Goal: Task Accomplishment & Management: Manage account settings

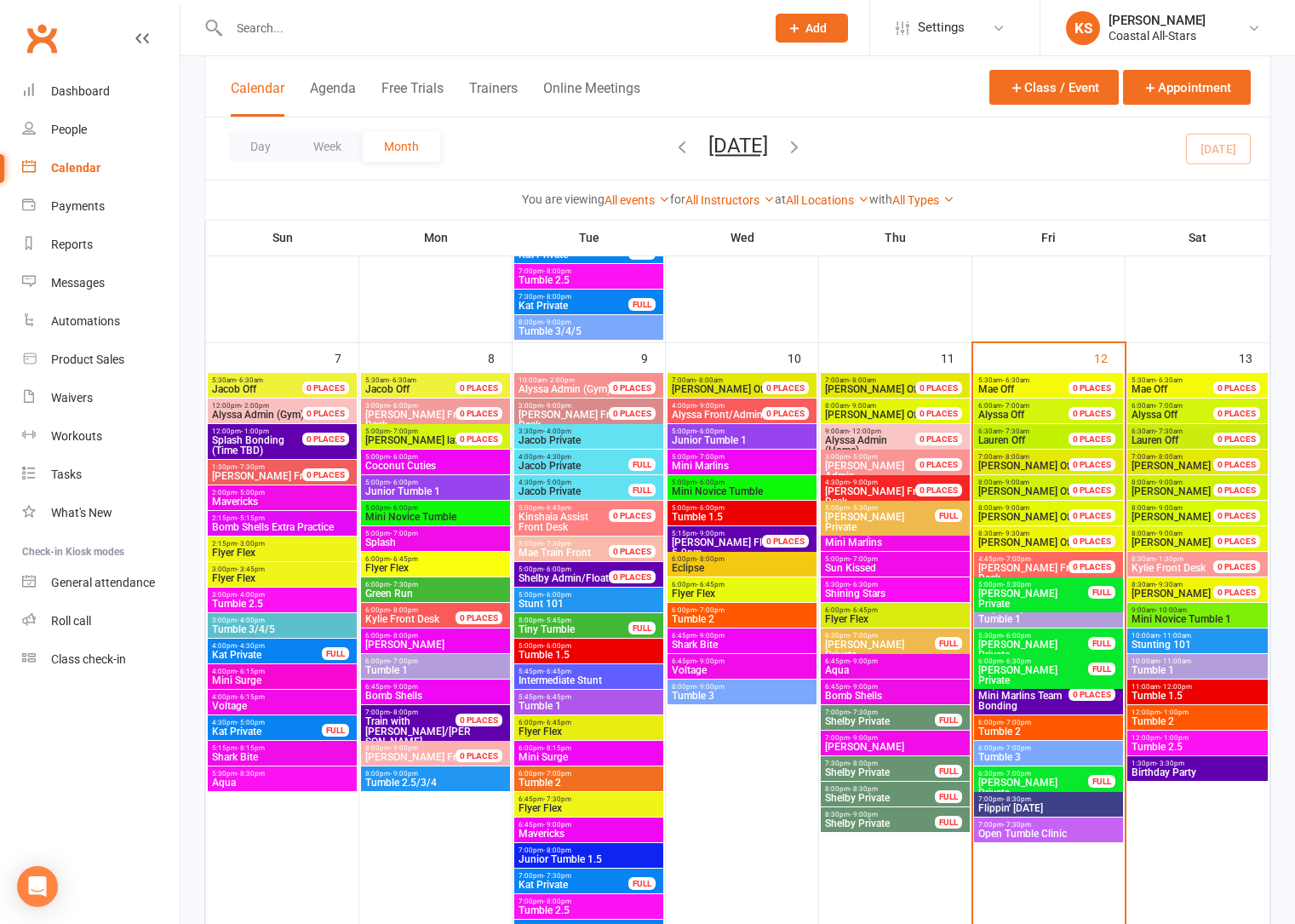
scroll to position [639, 0]
click at [64, 86] on div "Dashboard" at bounding box center [80, 91] width 59 height 13
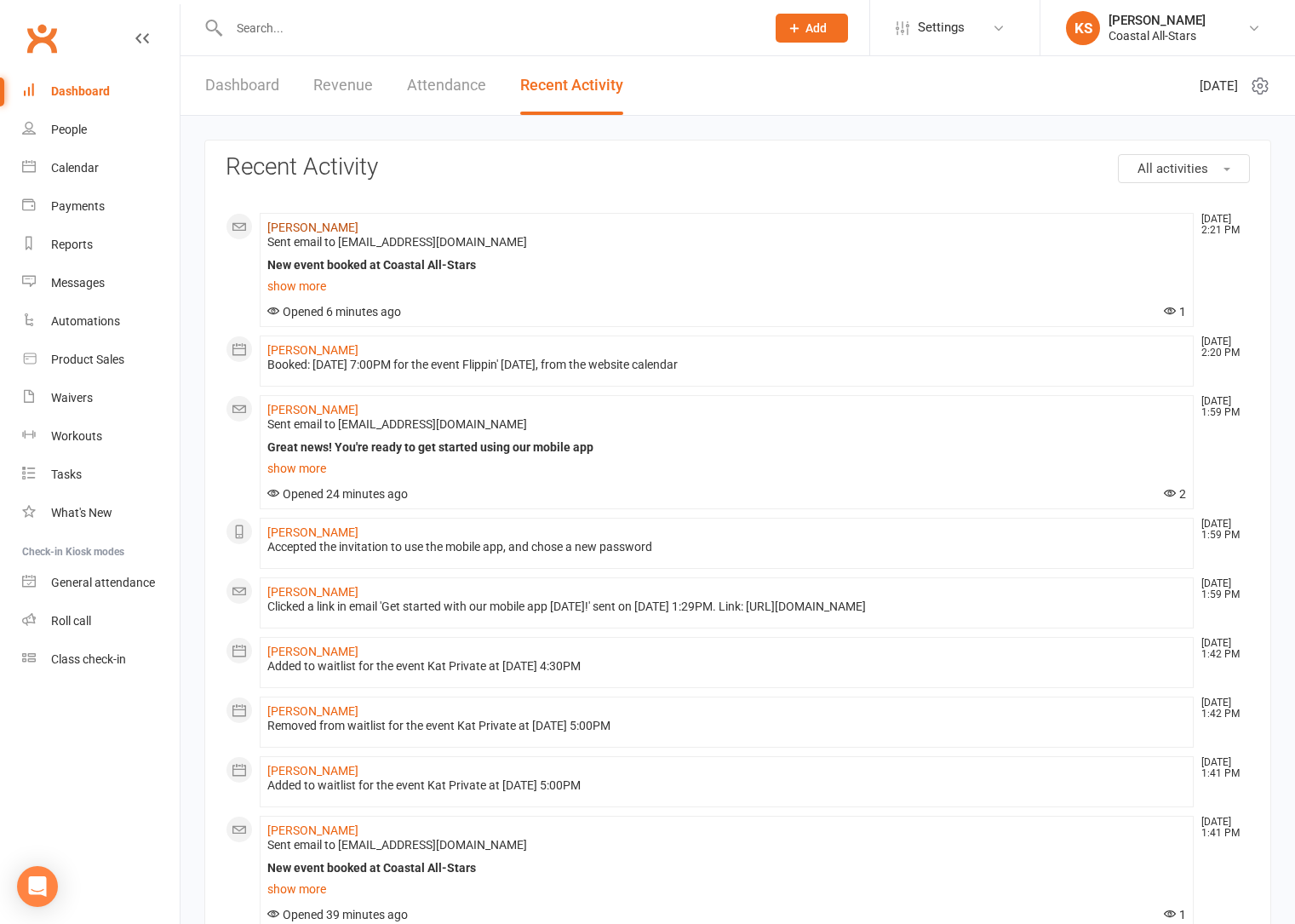
click at [306, 225] on link "[PERSON_NAME]" at bounding box center [313, 227] width 92 height 13
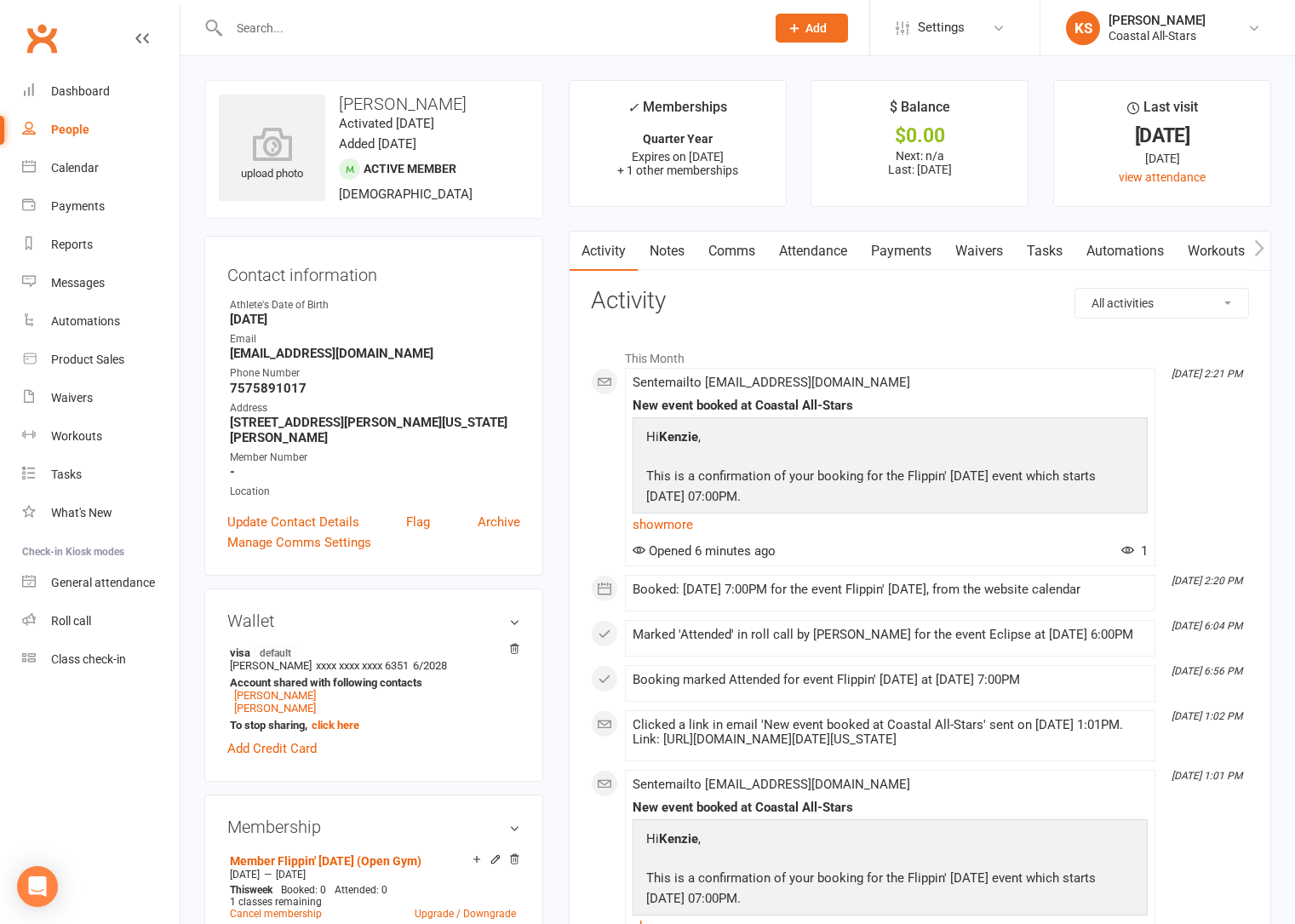
click at [925, 247] on link "Payments" at bounding box center [901, 251] width 84 height 39
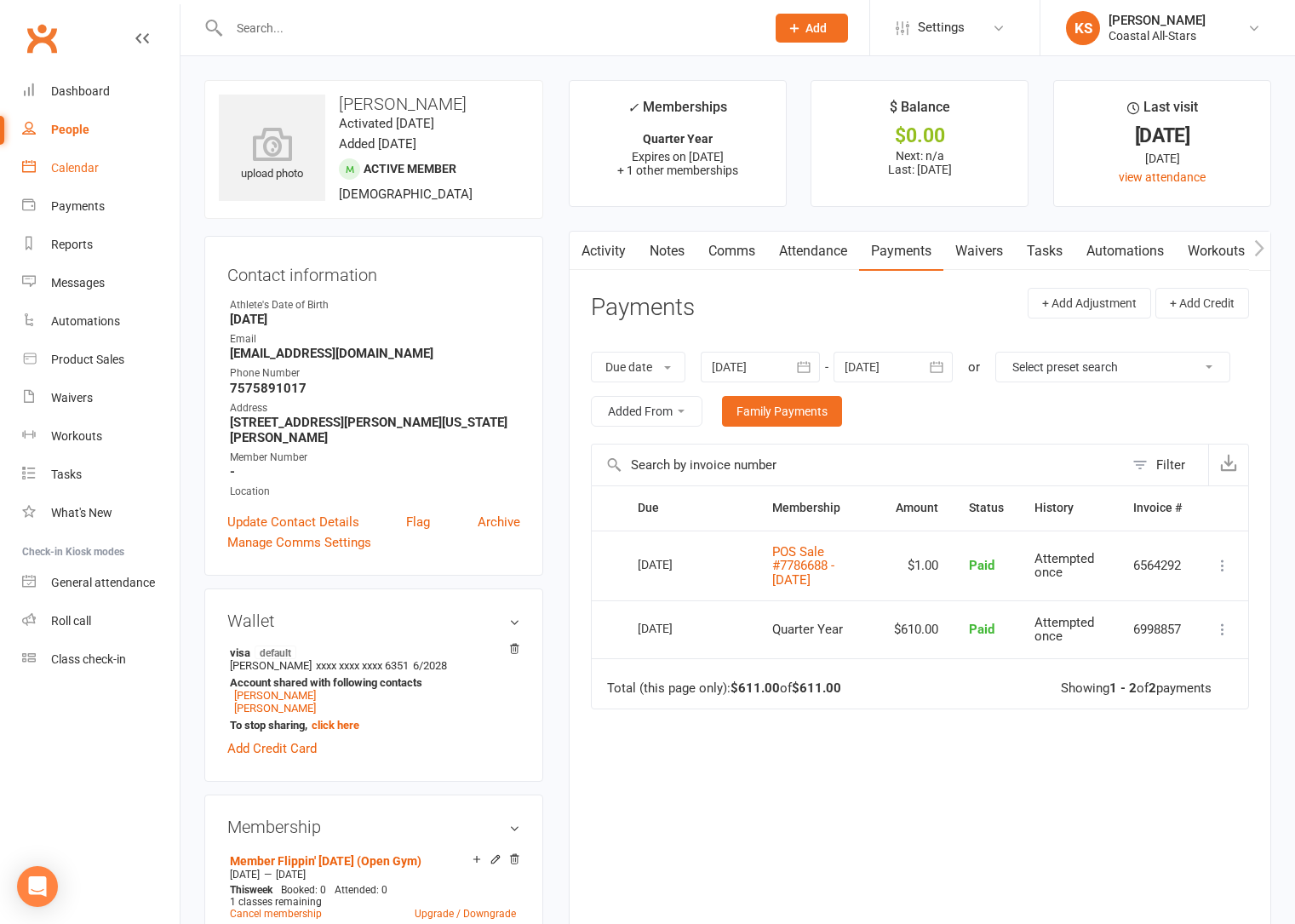
click at [92, 165] on div "Calendar" at bounding box center [75, 167] width 48 height 13
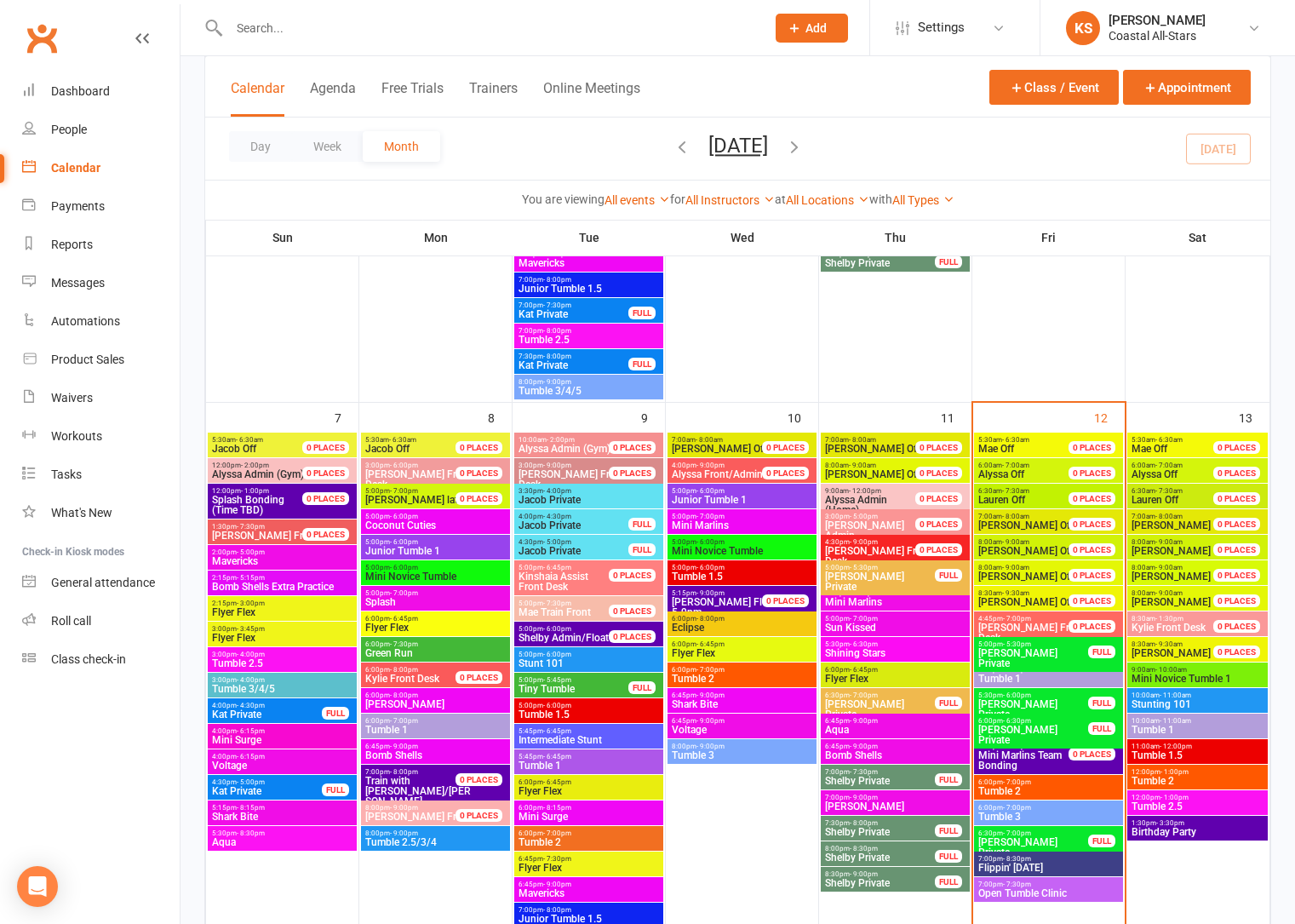
scroll to position [722, 0]
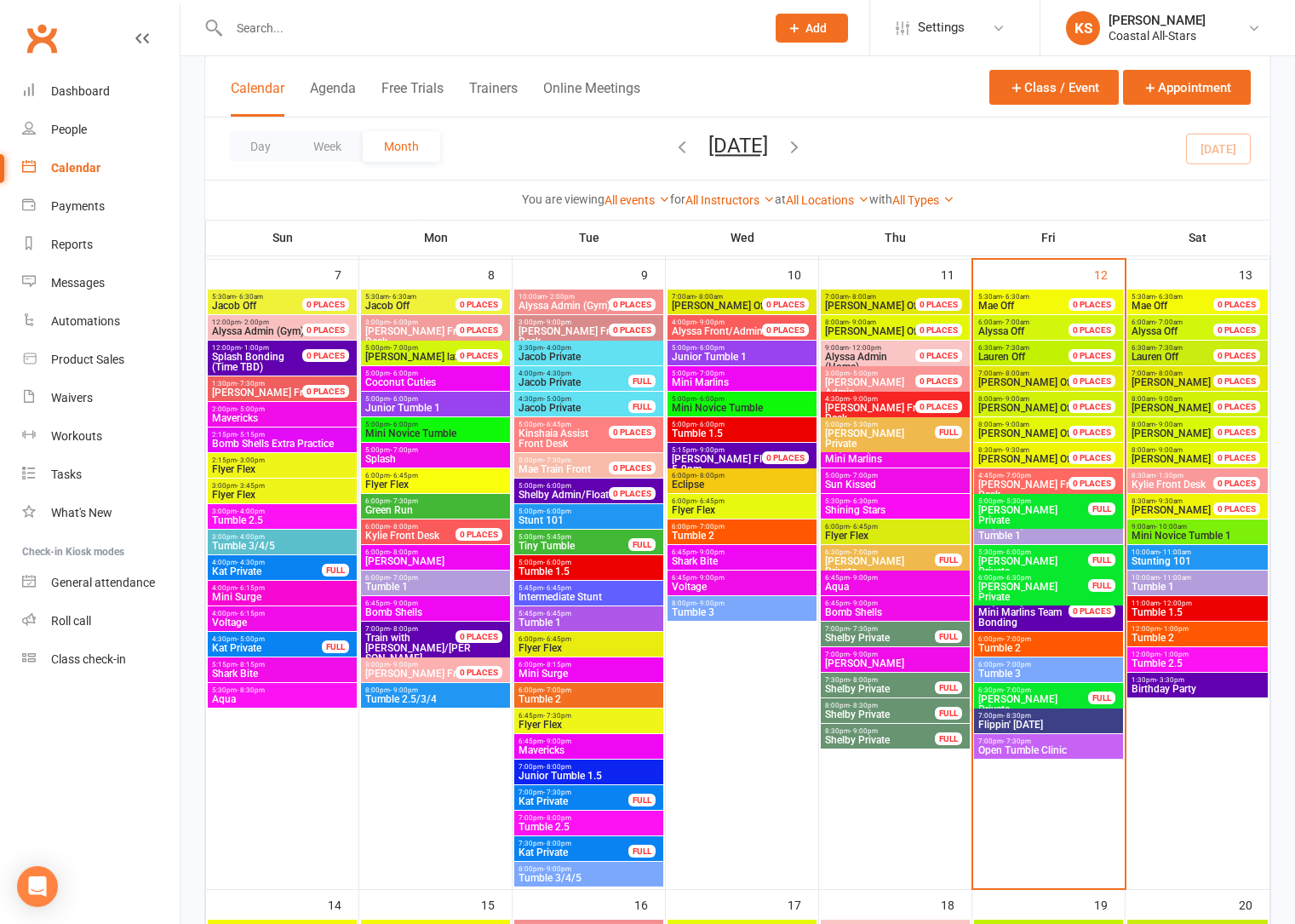
click at [1010, 725] on span "Flippin' [DATE]" at bounding box center [1049, 724] width 142 height 10
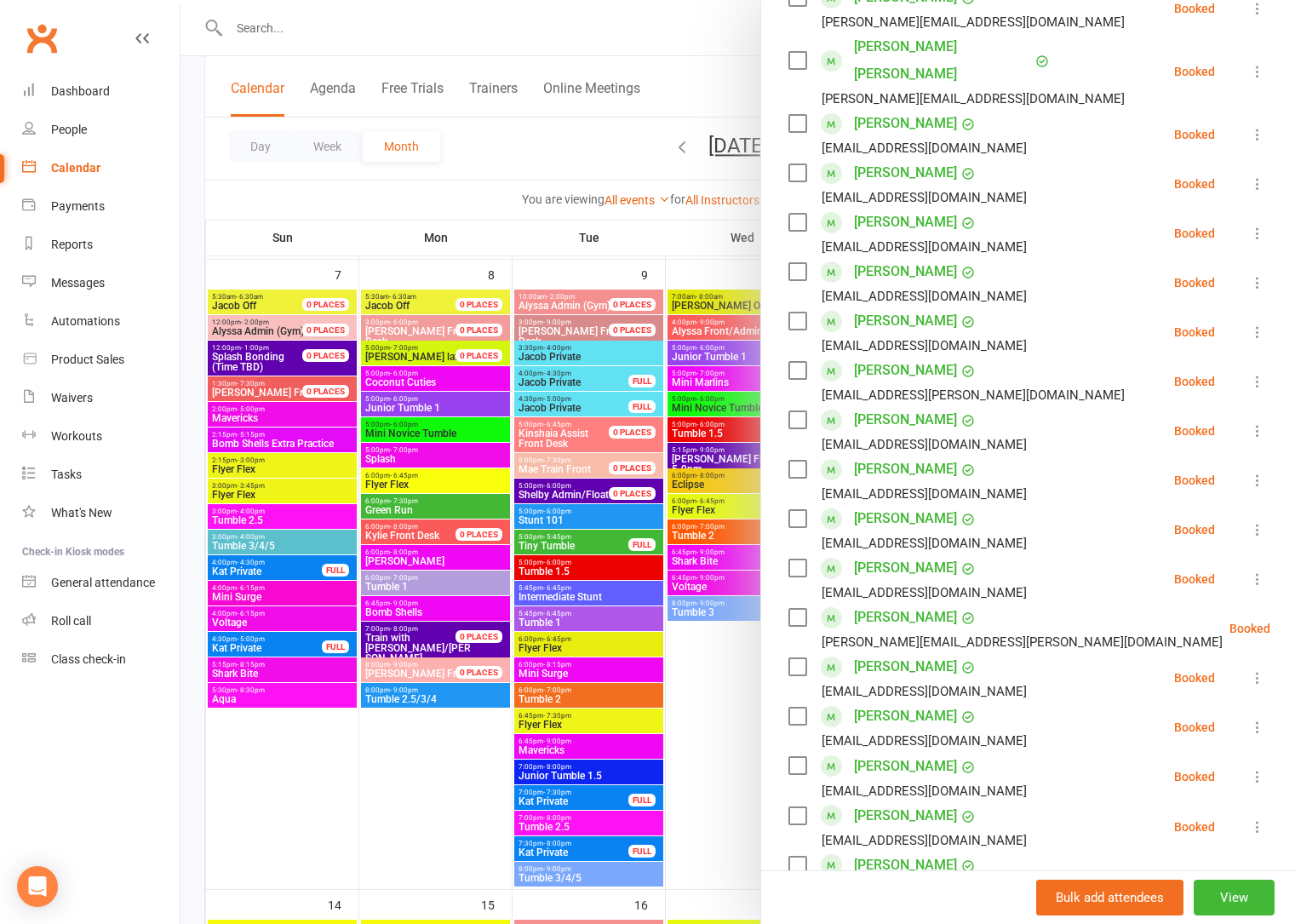
scroll to position [0, 0]
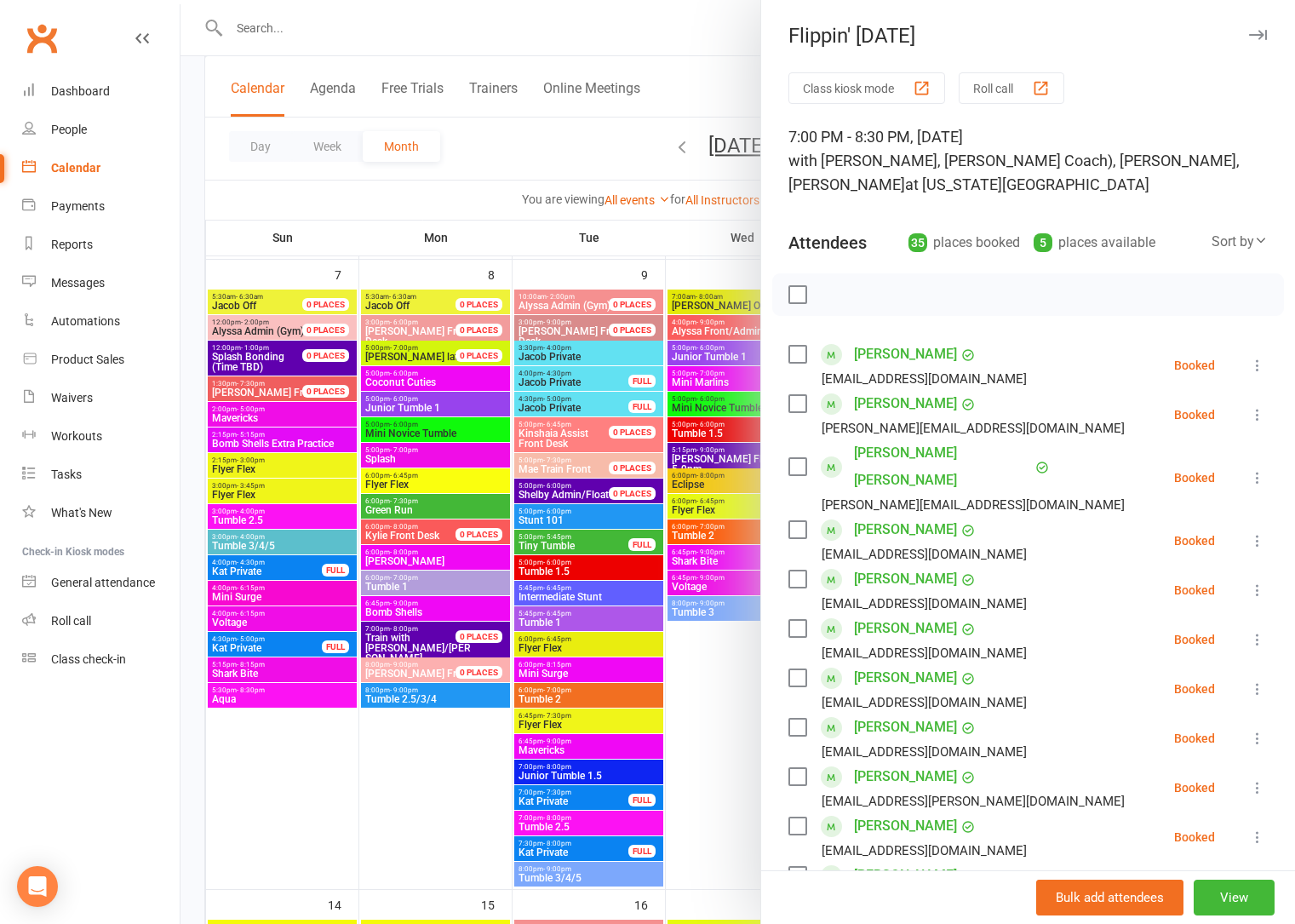
click at [917, 354] on link "[PERSON_NAME]" at bounding box center [906, 354] width 103 height 28
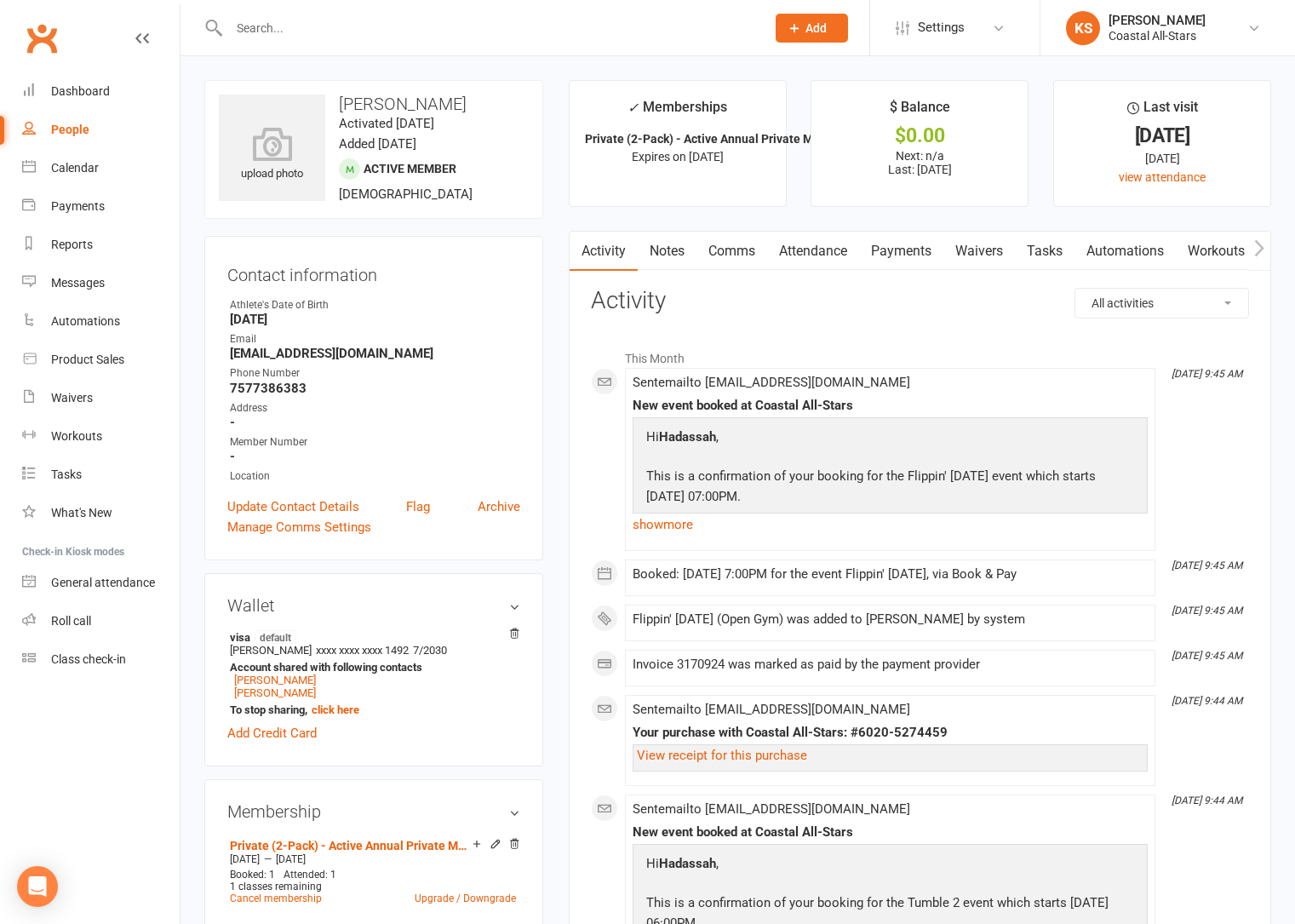
click at [284, 44] on div at bounding box center [479, 28] width 549 height 55
click at [283, 31] on input "text" at bounding box center [489, 28] width 530 height 24
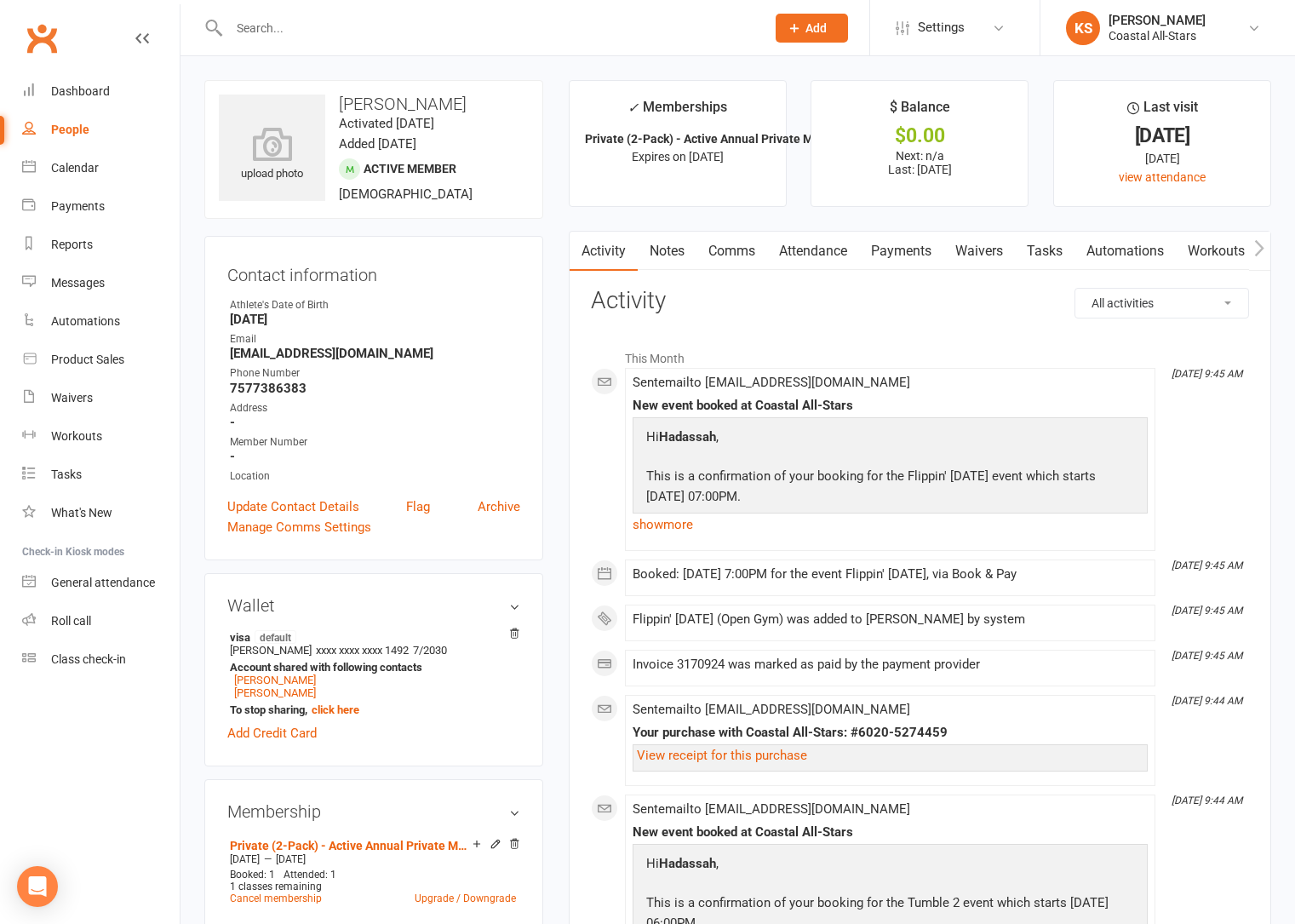
click at [283, 31] on input "text" at bounding box center [489, 28] width 530 height 24
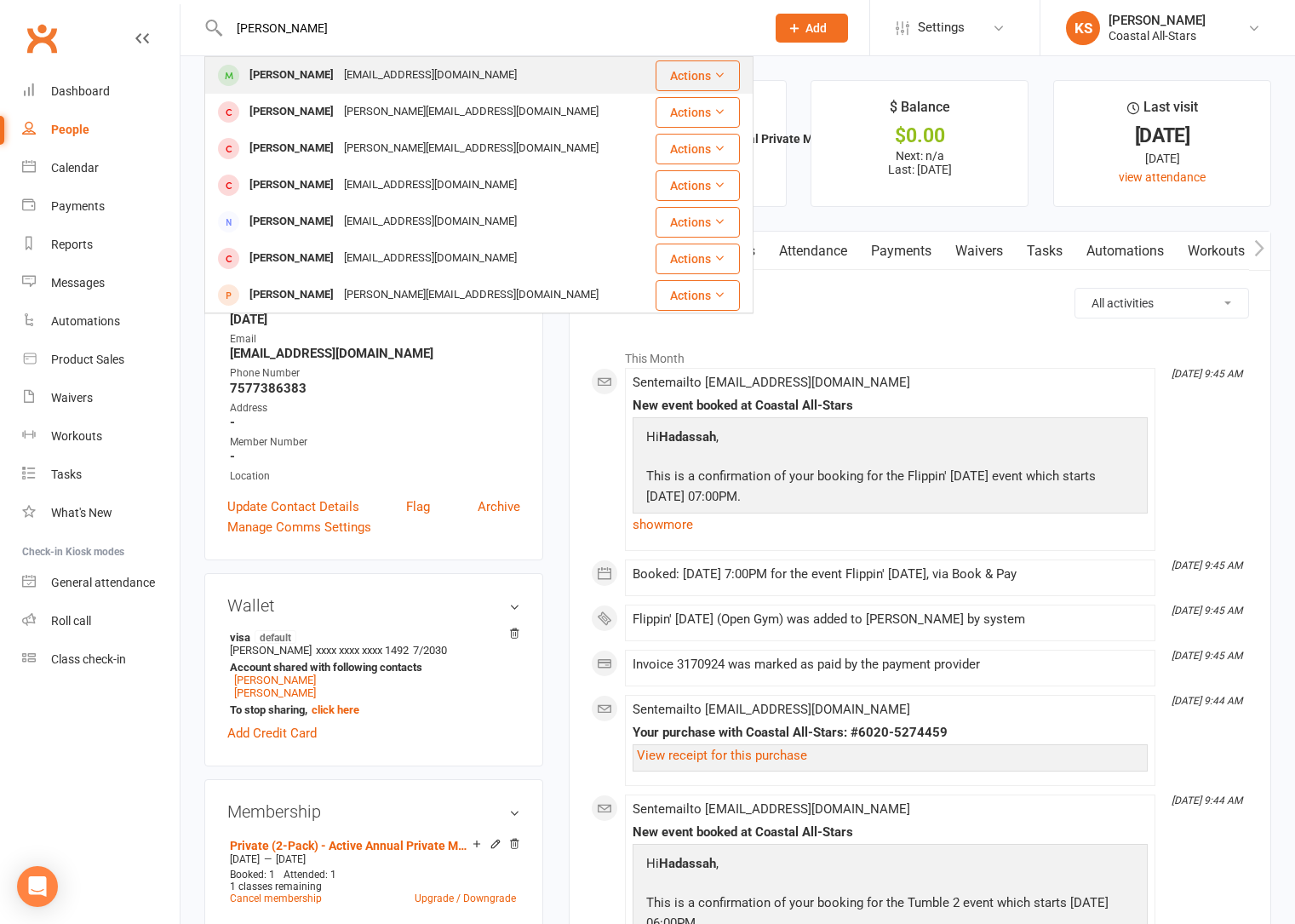
type input "[PERSON_NAME]"
click at [330, 88] on div "[PERSON_NAME] [EMAIL_ADDRESS][DOMAIN_NAME]" at bounding box center [430, 75] width 448 height 35
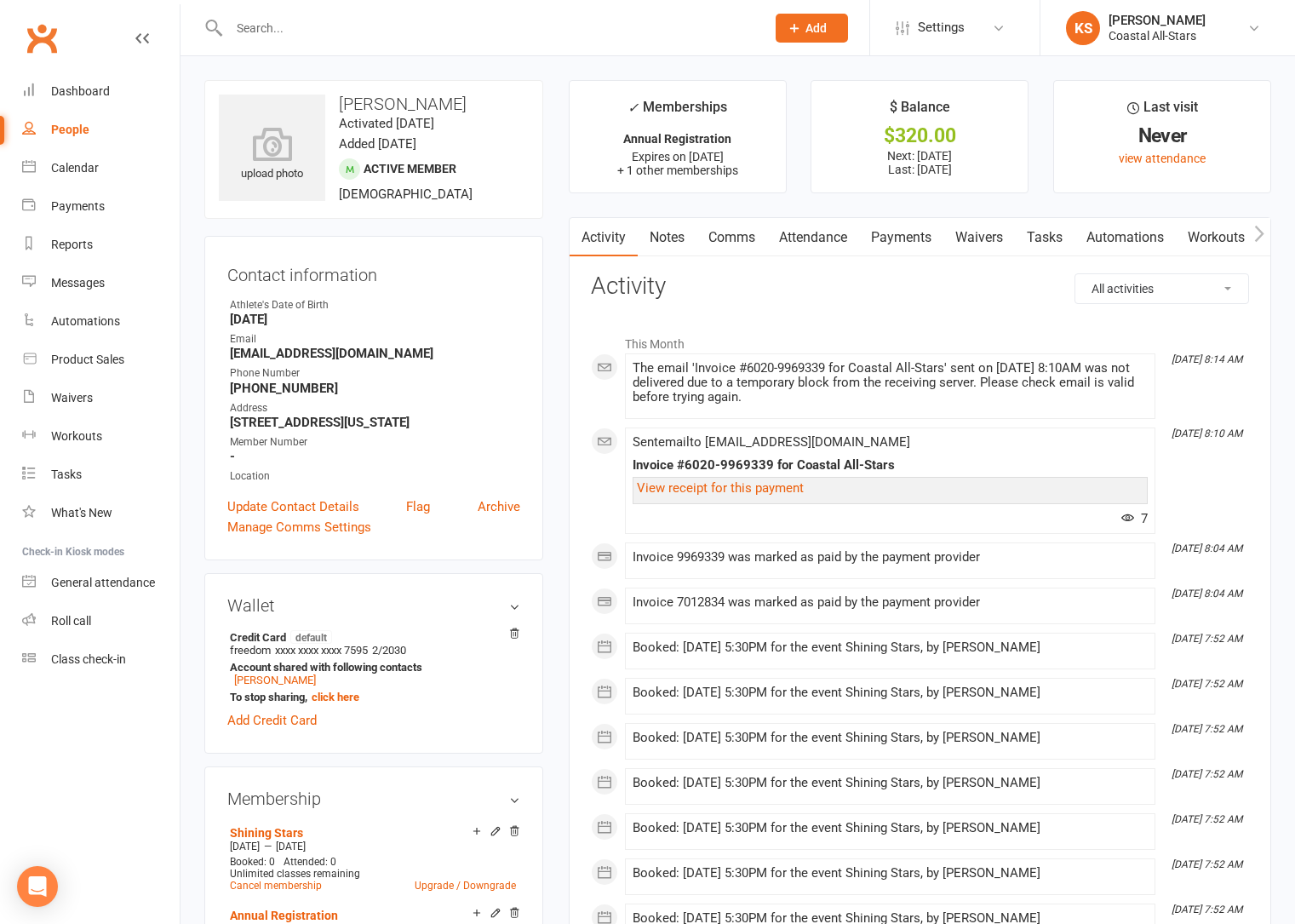
click at [888, 238] on link "Payments" at bounding box center [901, 237] width 84 height 39
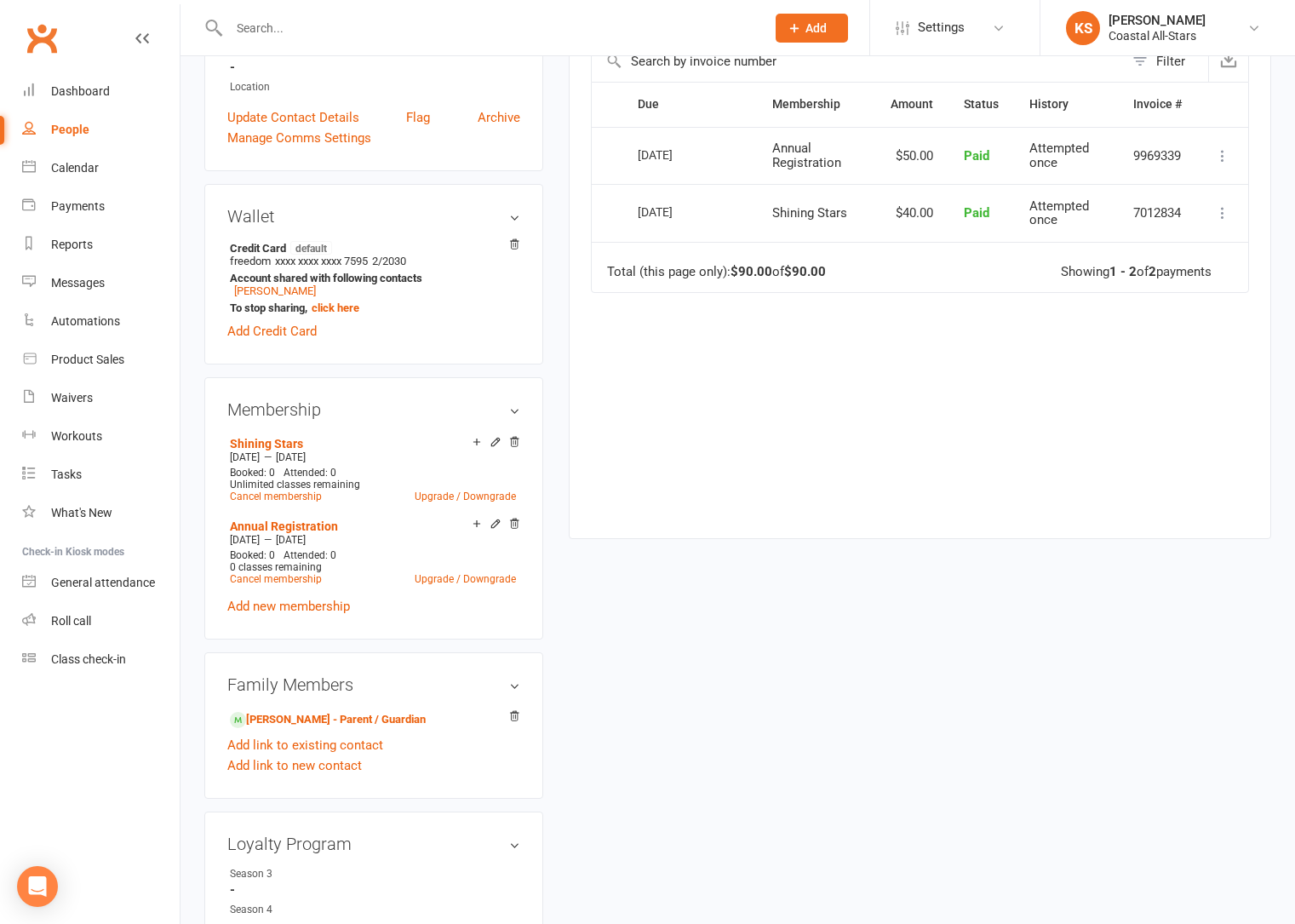
scroll to position [401, 0]
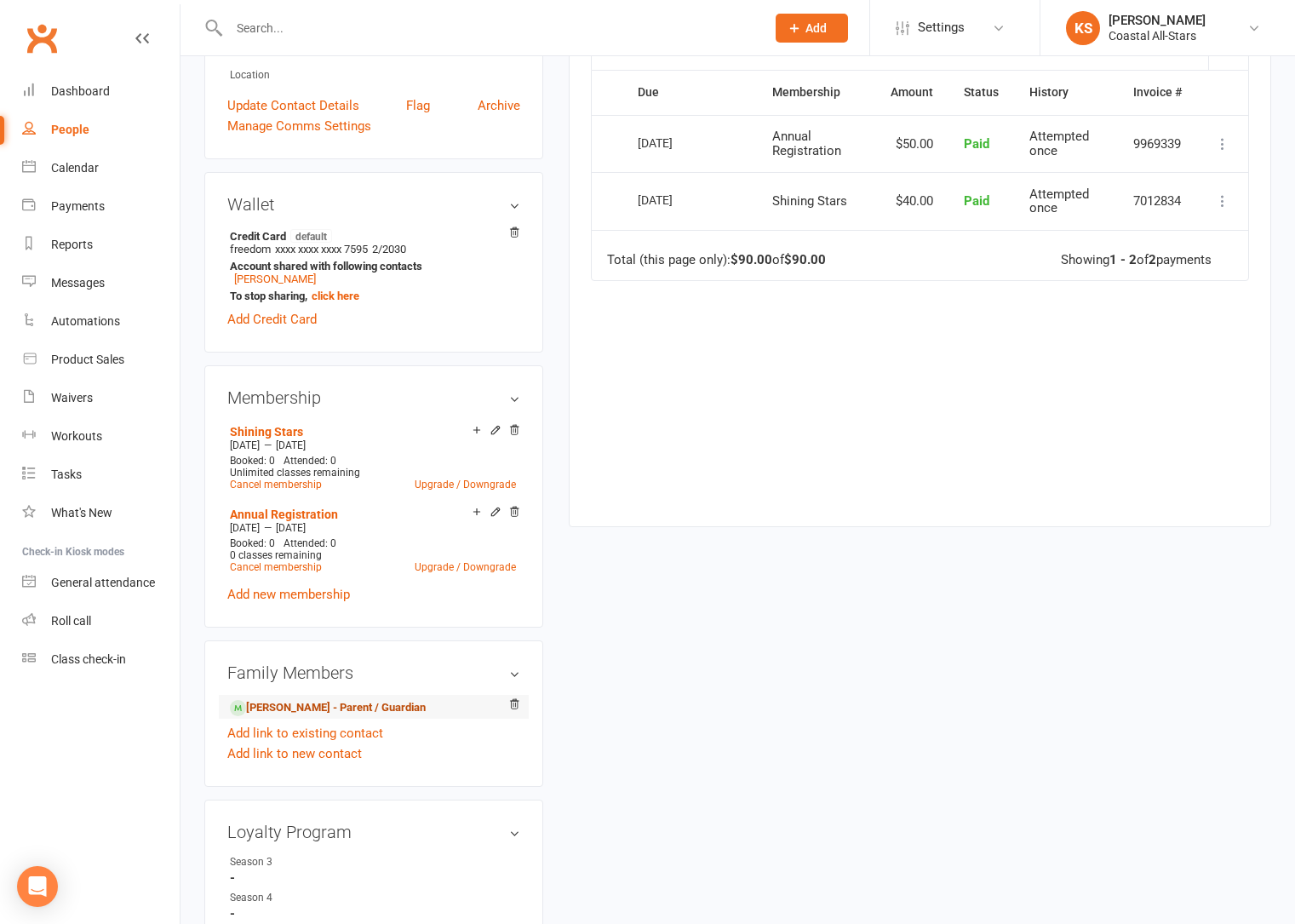
click at [316, 706] on link "[PERSON_NAME] - Parent / Guardian" at bounding box center [328, 708] width 196 height 18
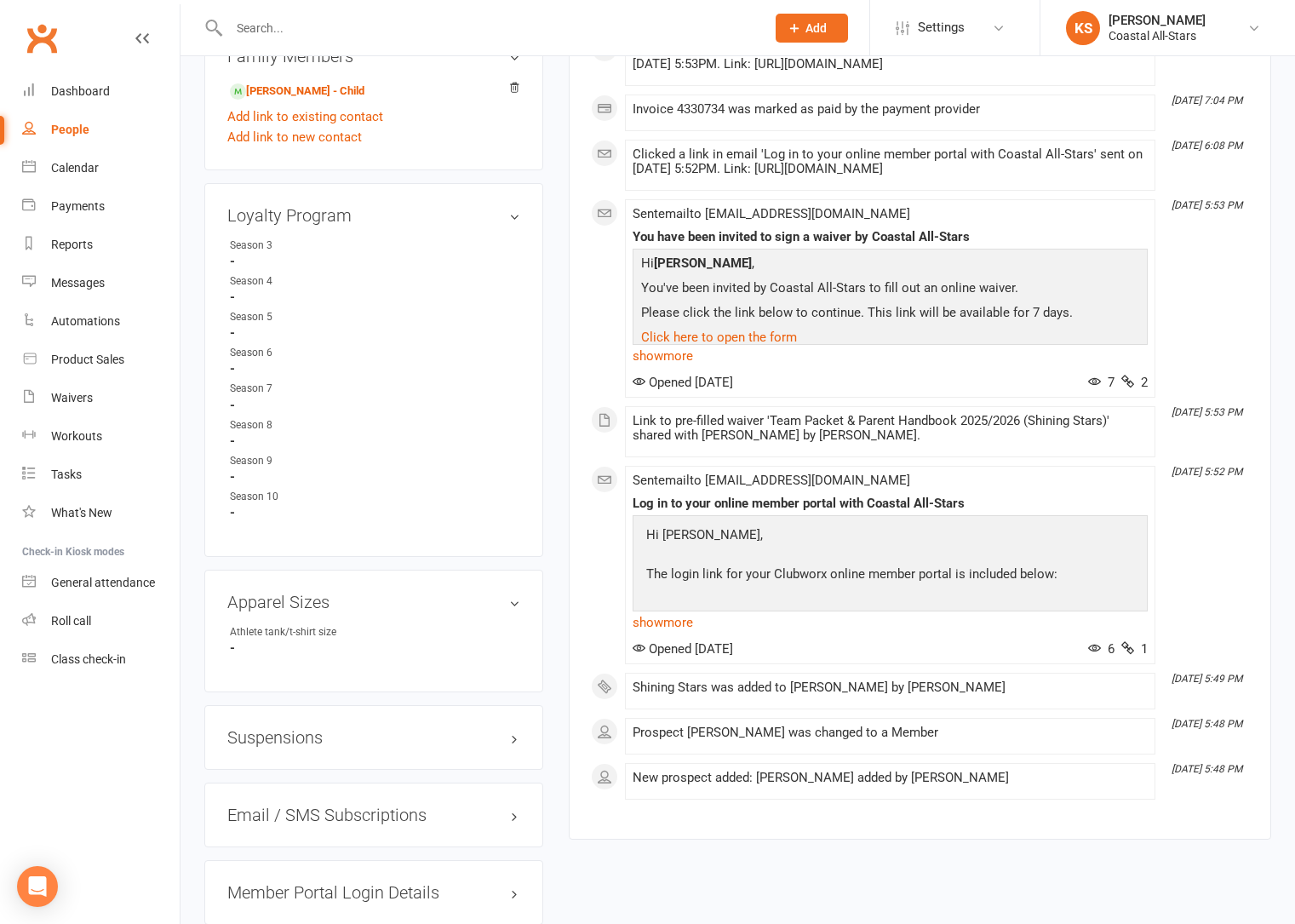
scroll to position [682, 0]
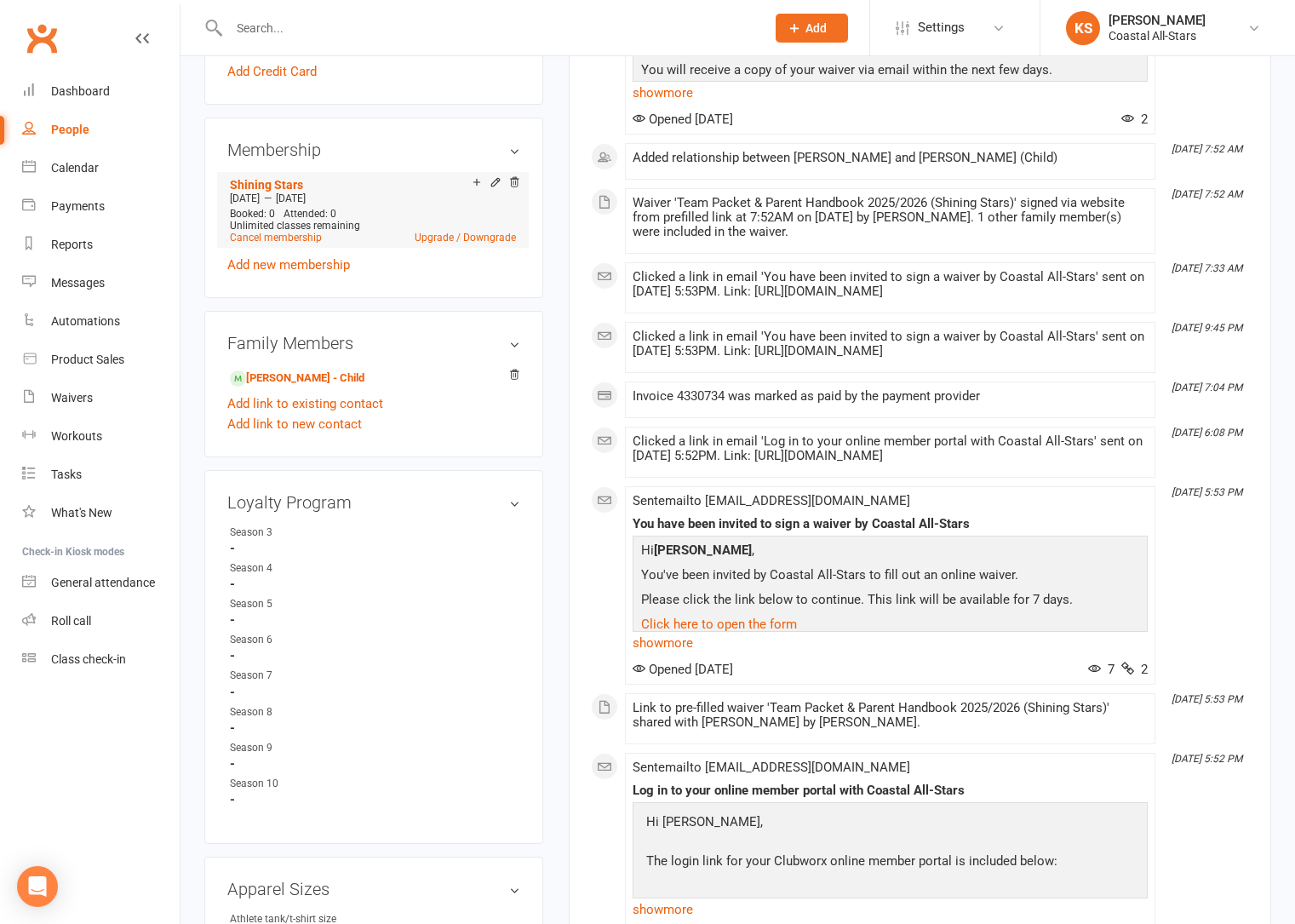
click at [303, 244] on li "Shining Stars [DATE] — [DATE] Booked: 0 Attended: 0 Unlimited classes remaining…" at bounding box center [373, 210] width 295 height 75
click at [306, 238] on link "Cancel membership" at bounding box center [276, 237] width 92 height 12
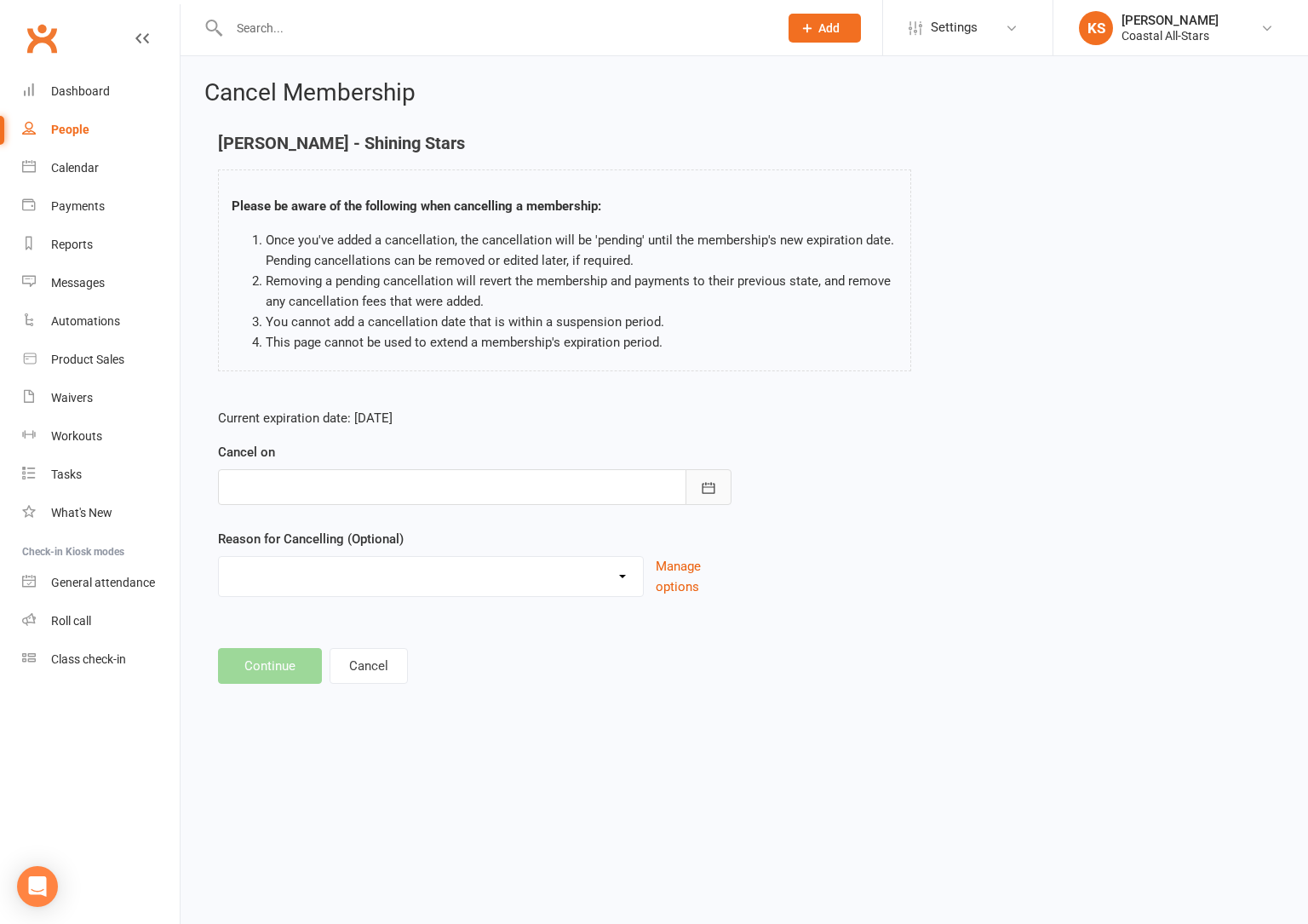
click at [705, 482] on icon "button" at bounding box center [708, 487] width 17 height 17
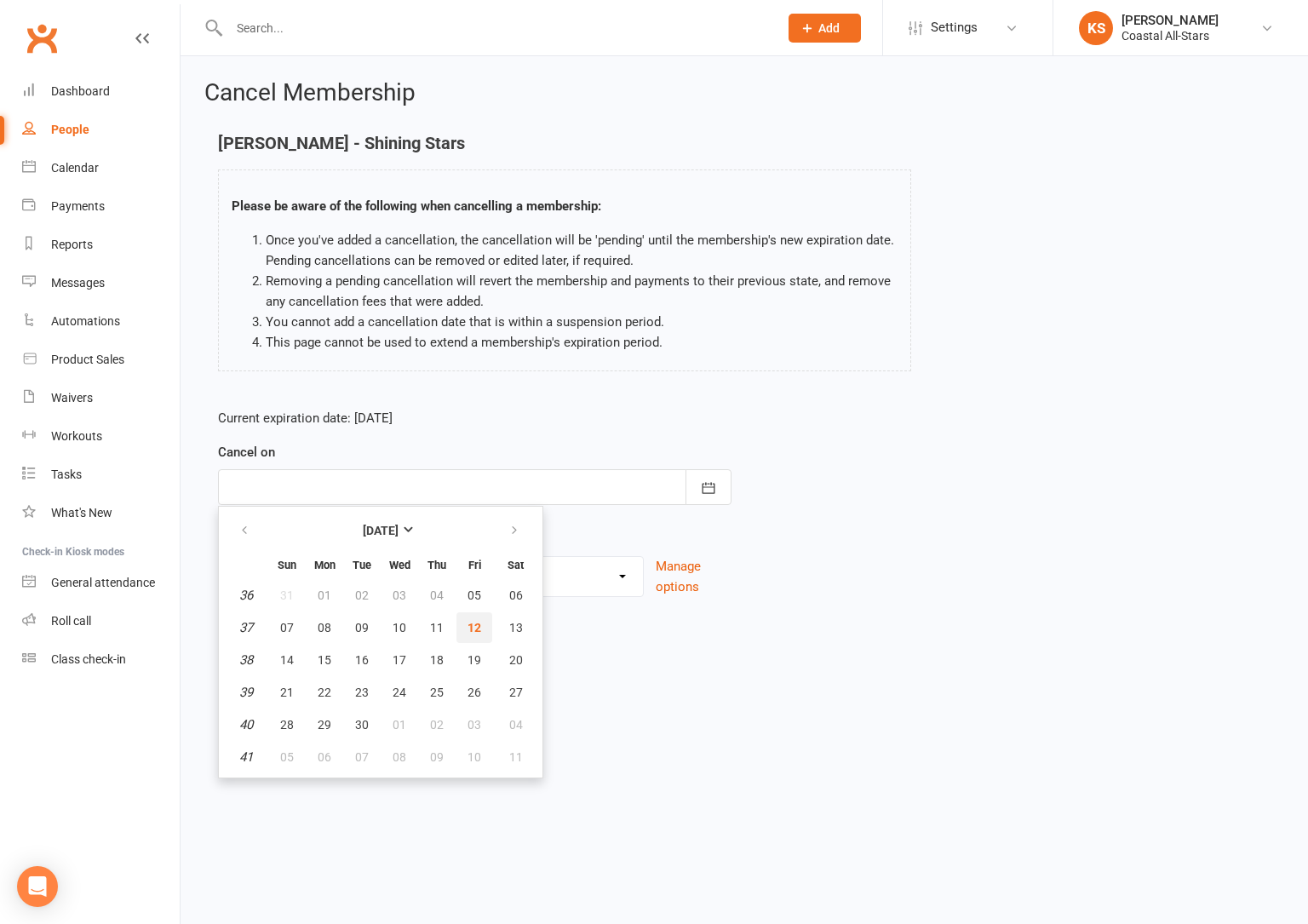
click at [464, 625] on button "12" at bounding box center [475, 627] width 36 height 30
type input "[DATE]"
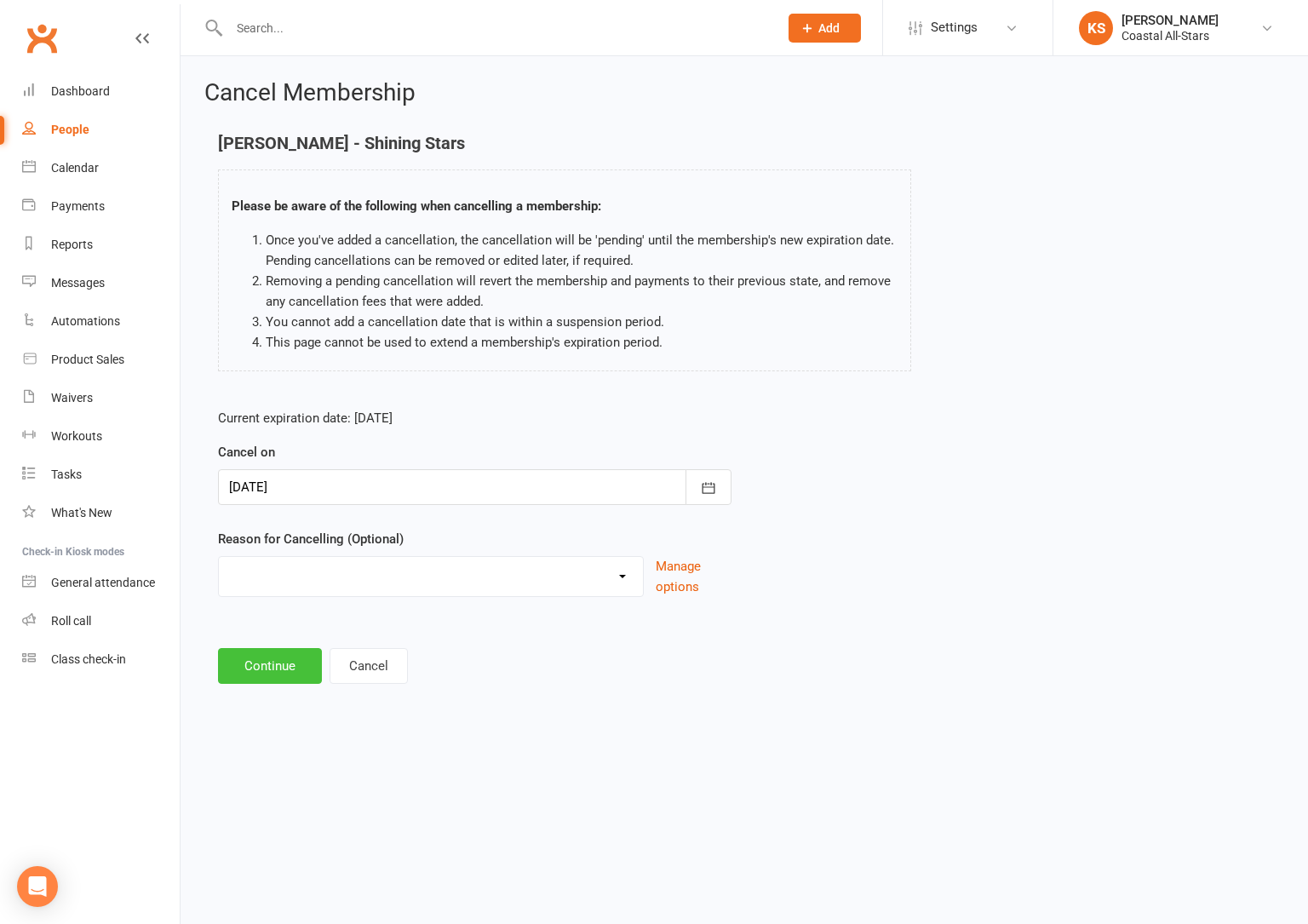
click at [245, 660] on button "Continue" at bounding box center [269, 665] width 104 height 36
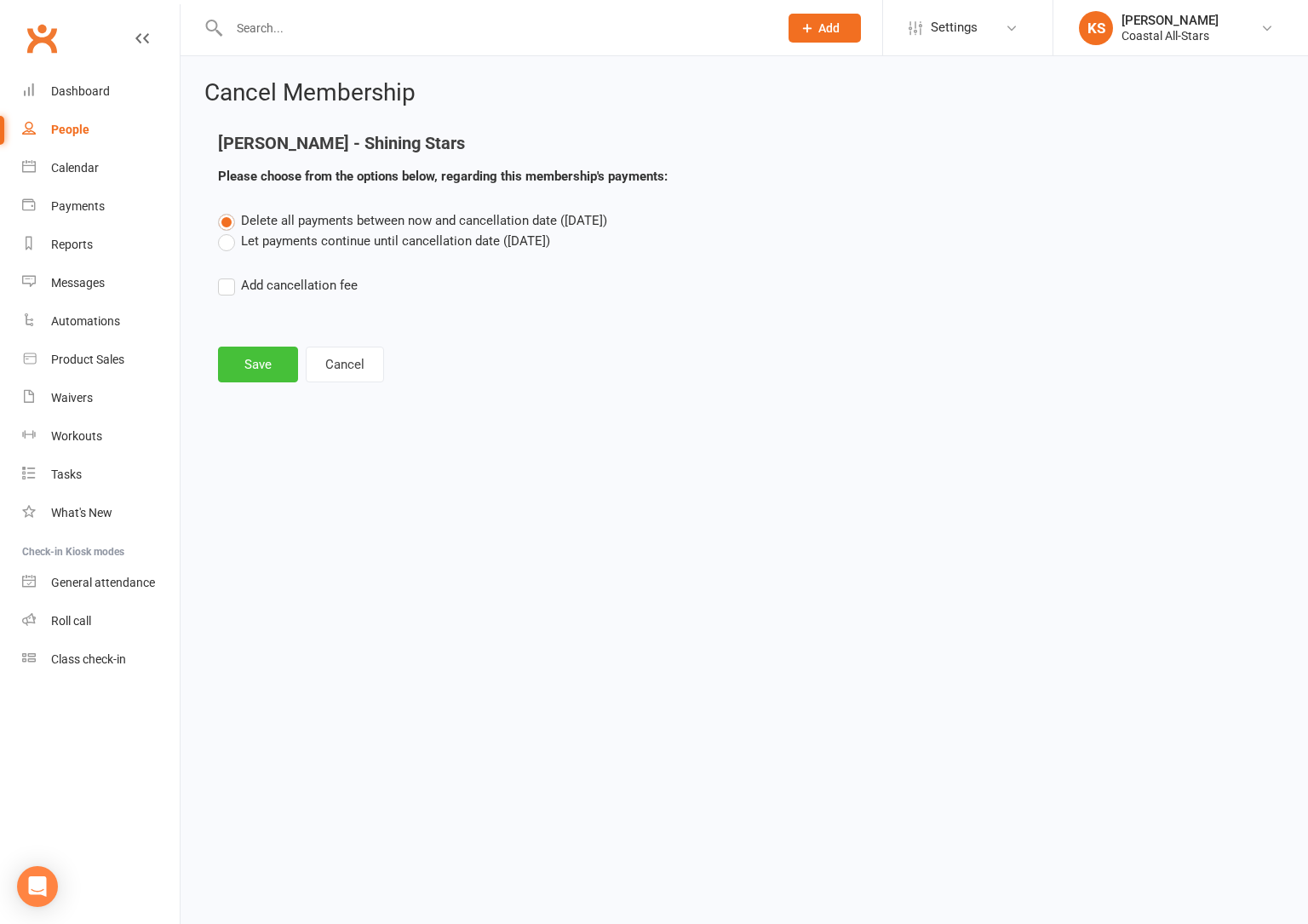
click at [260, 365] on button "Save" at bounding box center [258, 364] width 80 height 36
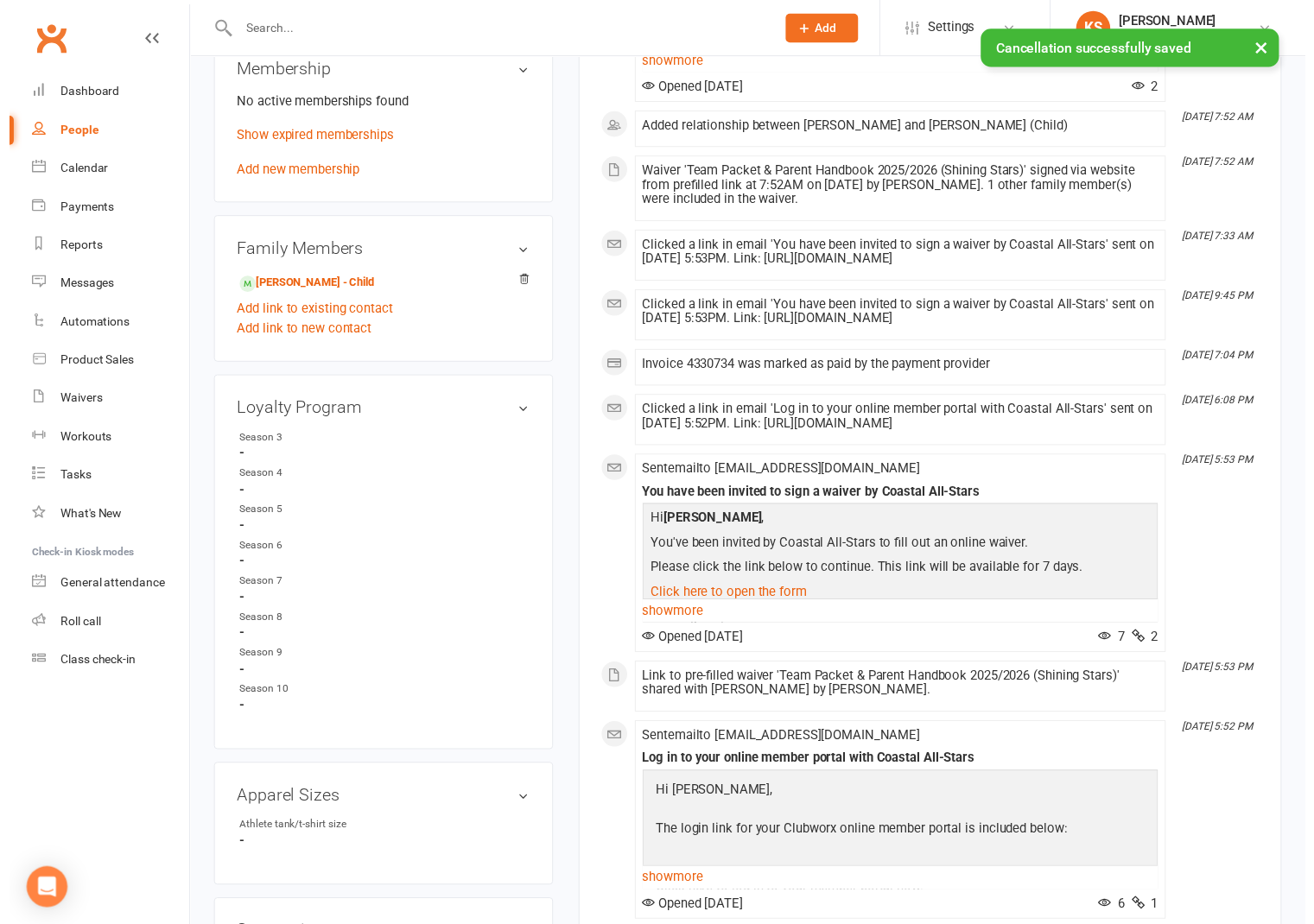
scroll to position [1248, 0]
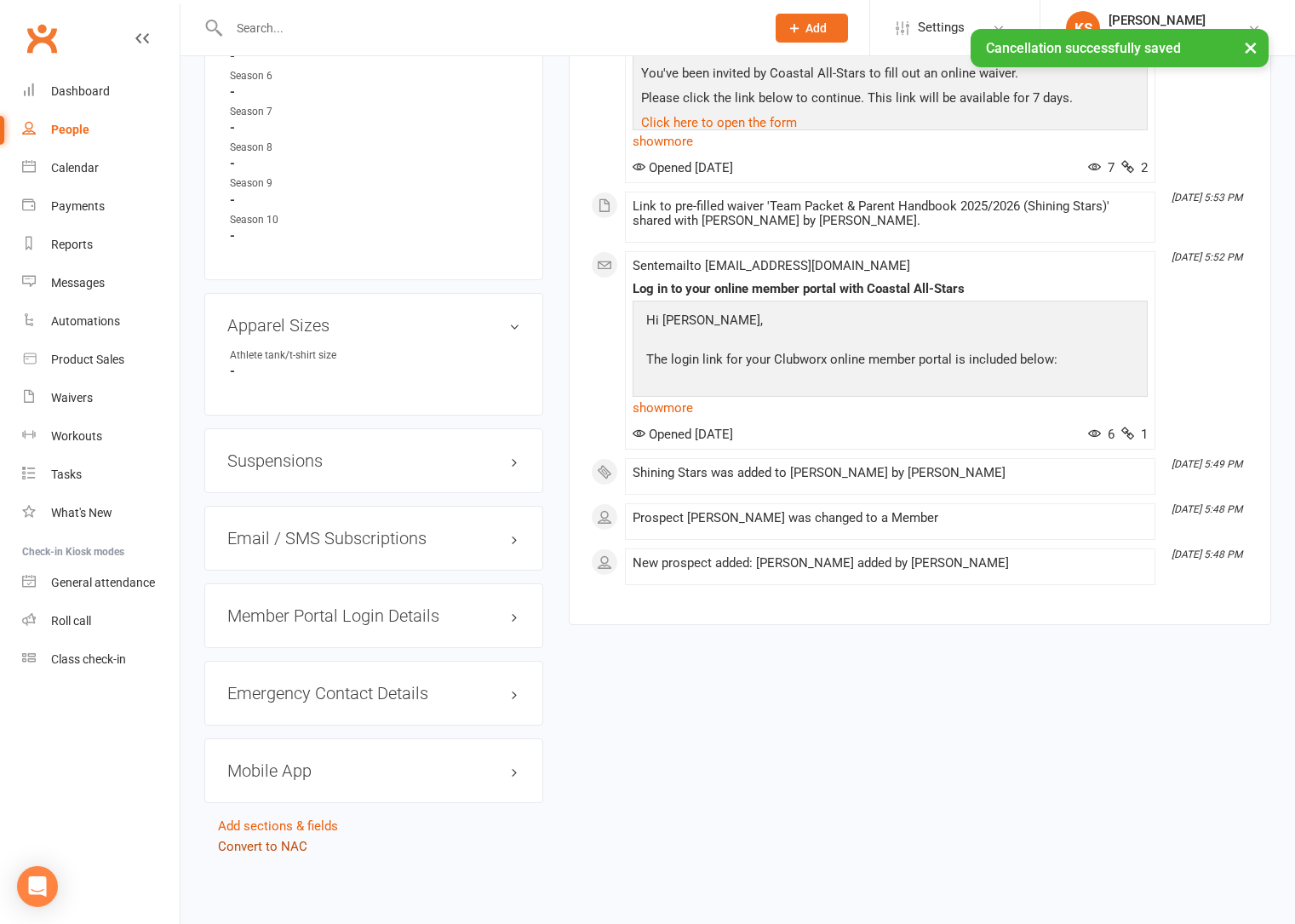
click at [255, 846] on link "Convert to NAC" at bounding box center [262, 846] width 90 height 15
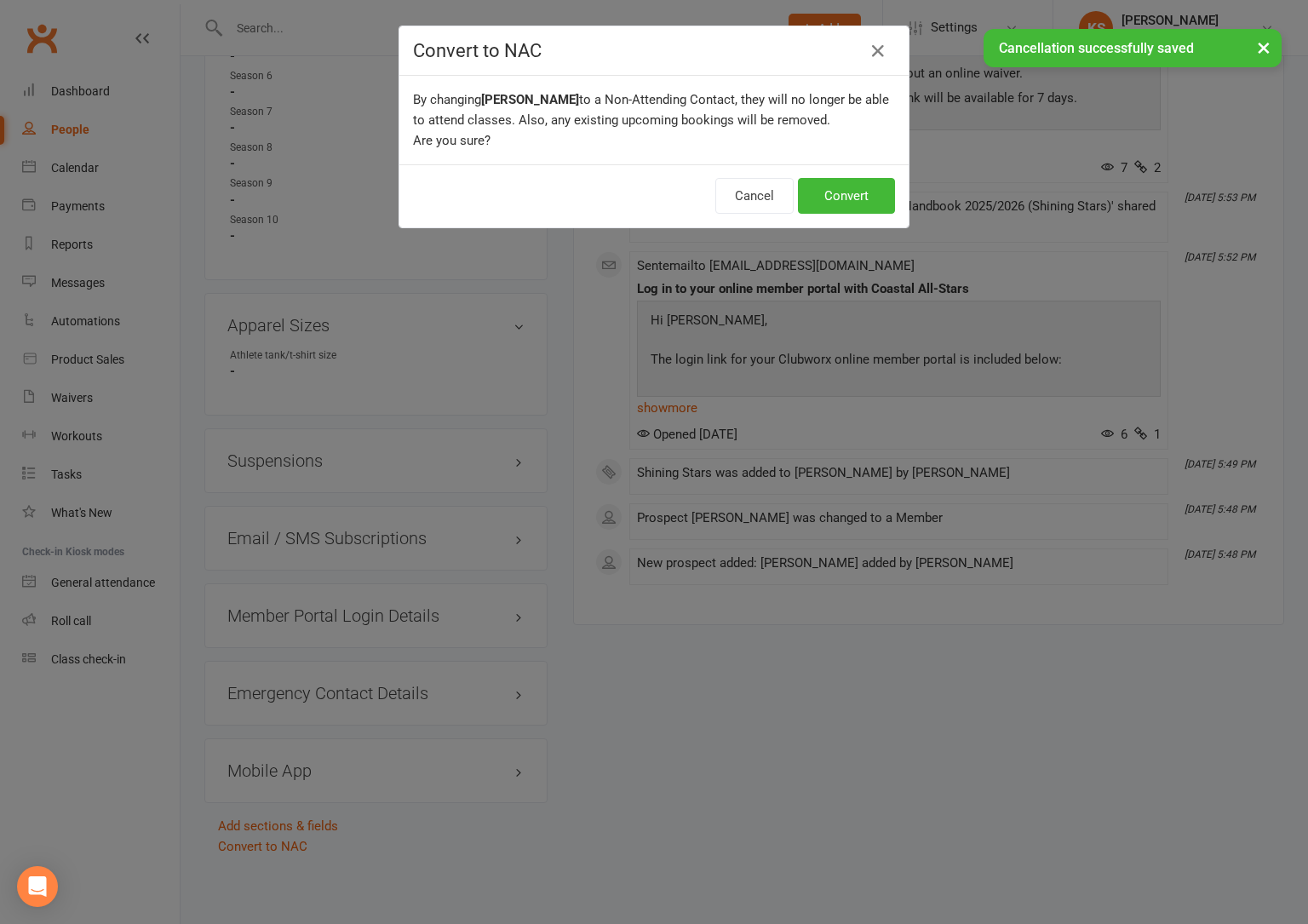
click at [829, 171] on div "Cancel Convert" at bounding box center [653, 195] width 509 height 63
click at [828, 192] on button "Convert" at bounding box center [846, 195] width 97 height 36
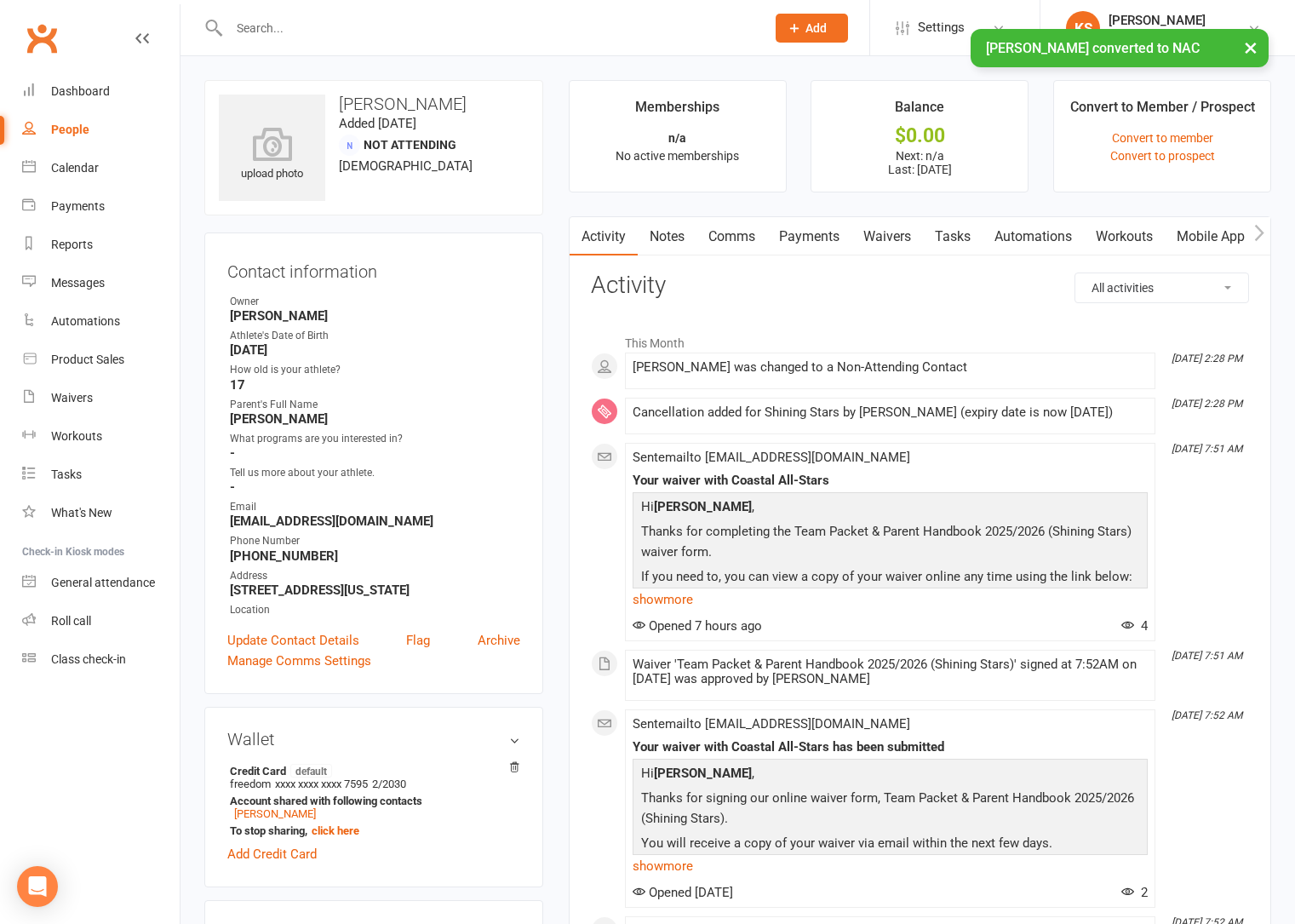
click at [820, 235] on link "Payments" at bounding box center [809, 236] width 84 height 39
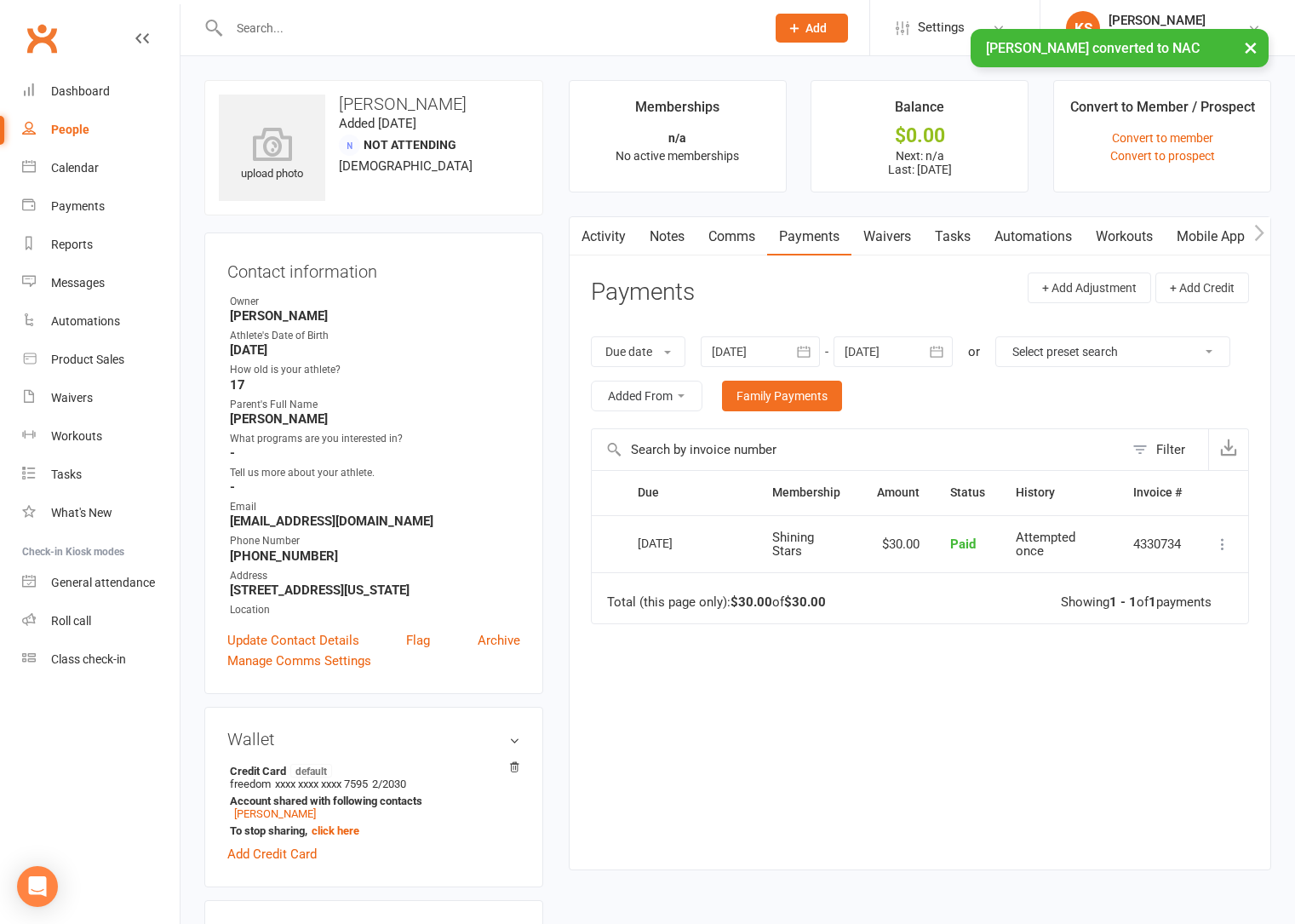
click at [1227, 544] on icon at bounding box center [1222, 544] width 17 height 17
click at [1159, 583] on link "Refund" at bounding box center [1148, 577] width 169 height 34
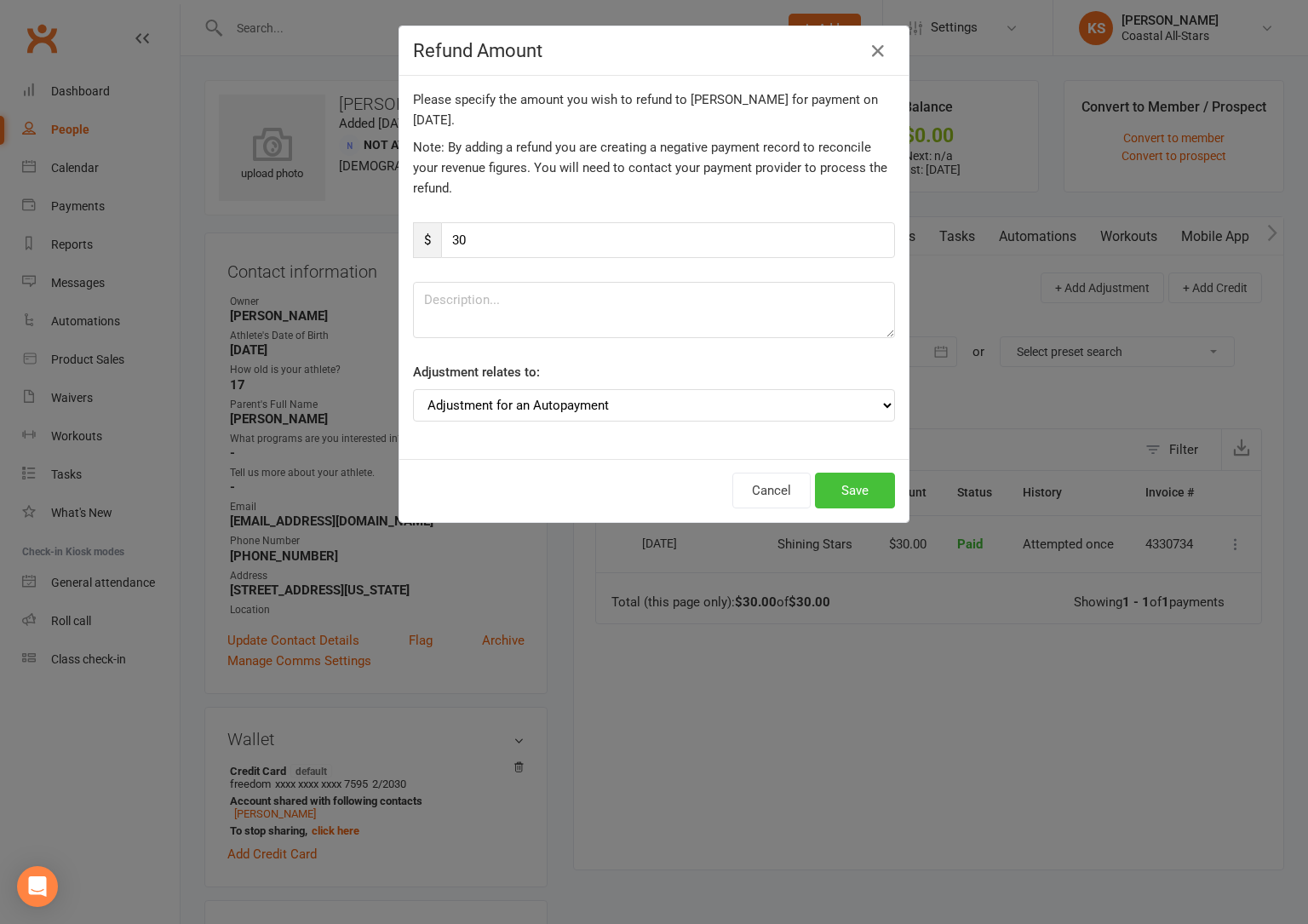
click at [830, 486] on button "Save" at bounding box center [855, 490] width 80 height 36
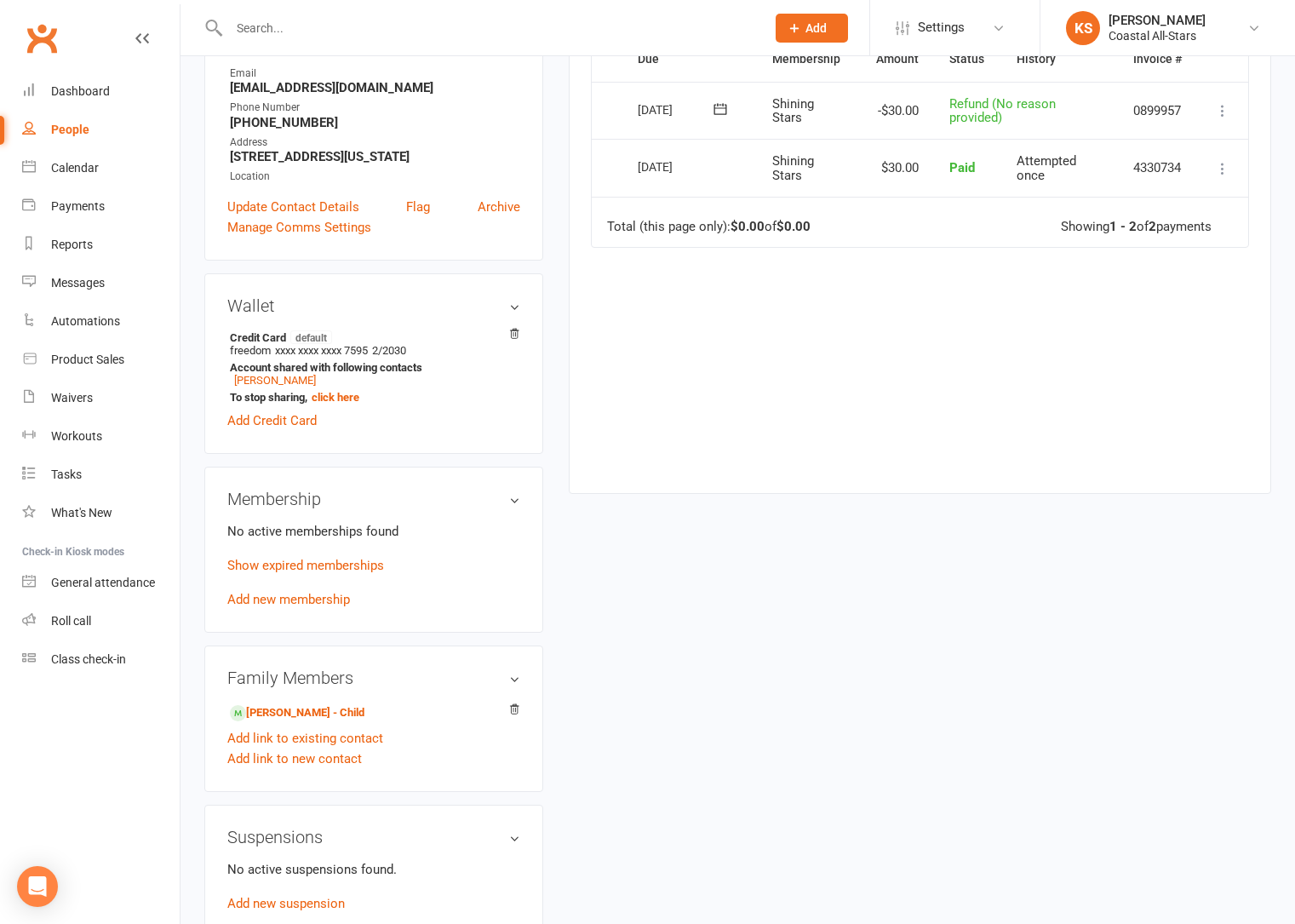
scroll to position [537, 0]
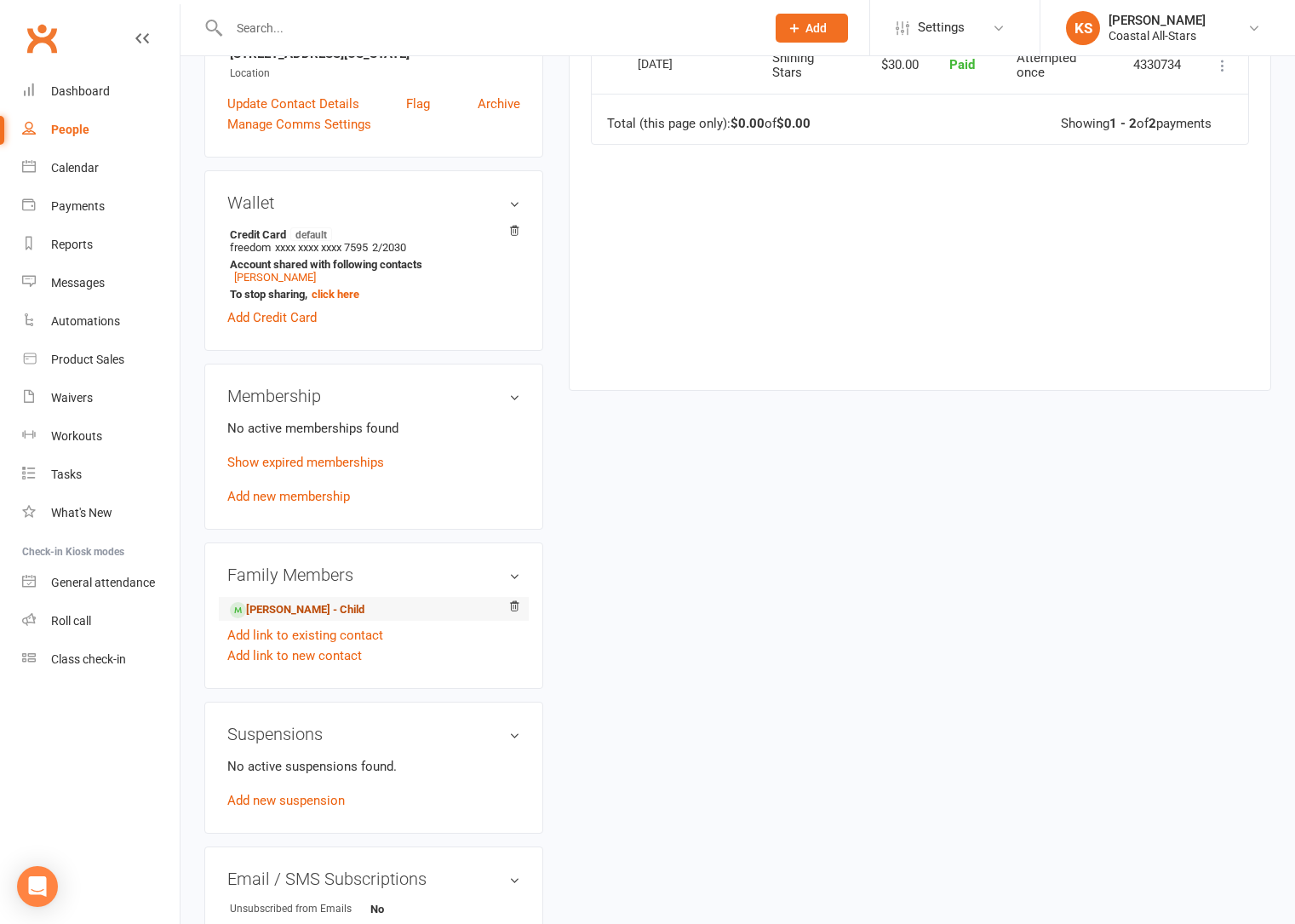
click at [308, 603] on link "[PERSON_NAME] - Child" at bounding box center [297, 609] width 134 height 18
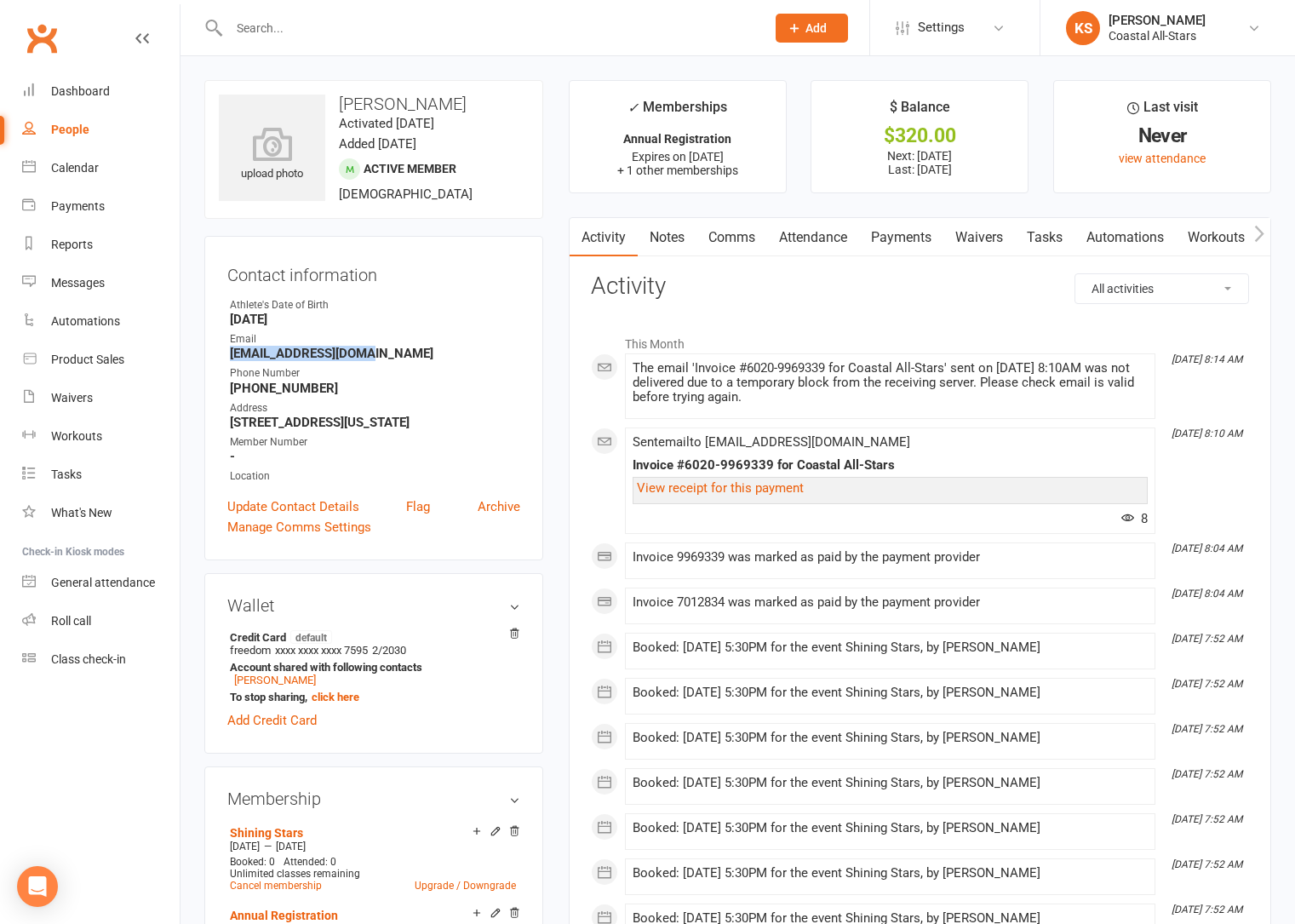
drag, startPoint x: 386, startPoint y: 353, endPoint x: 220, endPoint y: 353, distance: 166.0
click at [220, 353] on div "Contact information Owner Athlete's Date of Birth [DEMOGRAPHIC_DATA] Email [EMA…" at bounding box center [373, 397] width 339 height 324
copy strong "[EMAIL_ADDRESS][DOMAIN_NAME]"
click at [84, 171] on div "Calendar" at bounding box center [75, 167] width 48 height 13
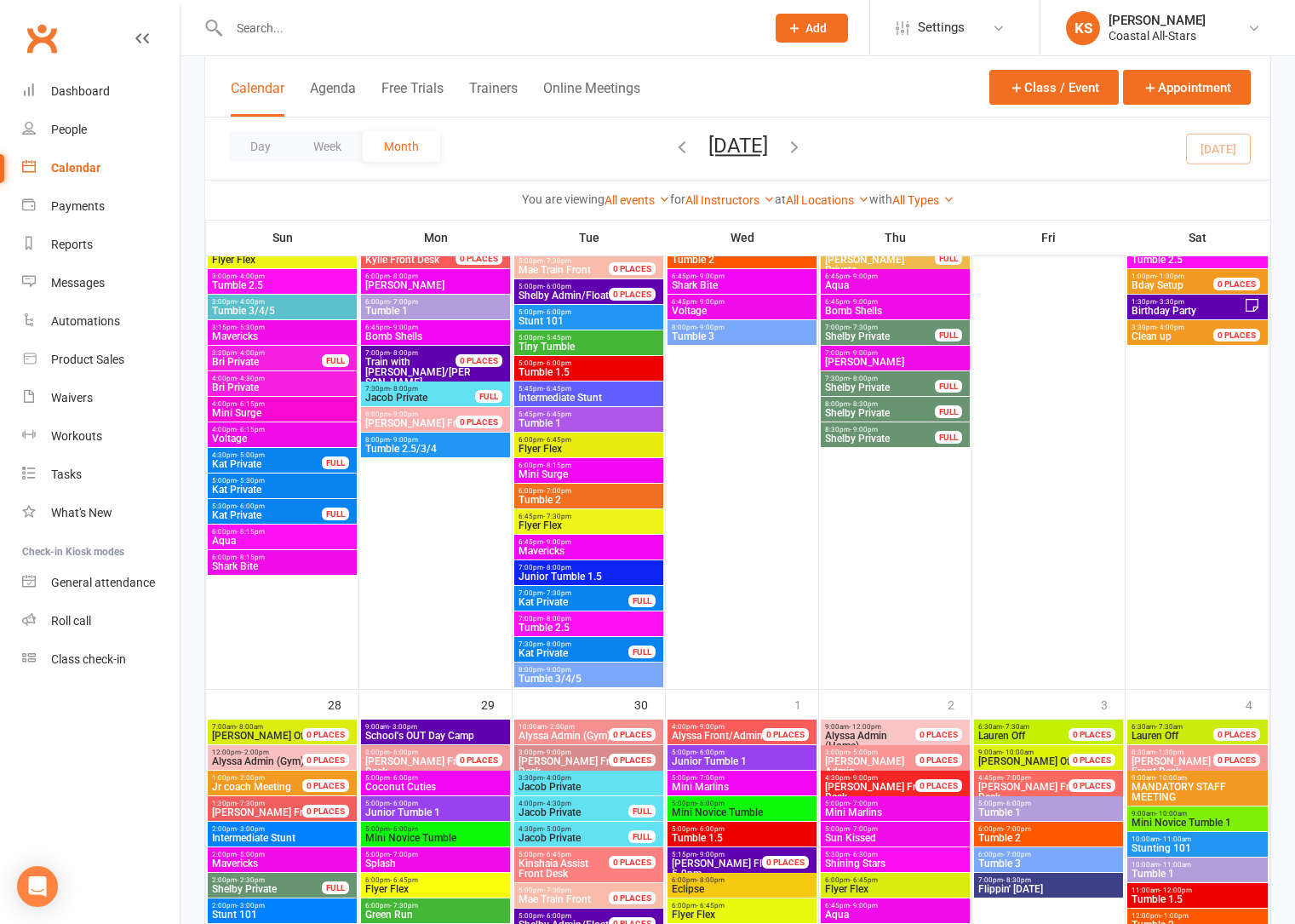
scroll to position [2271, 0]
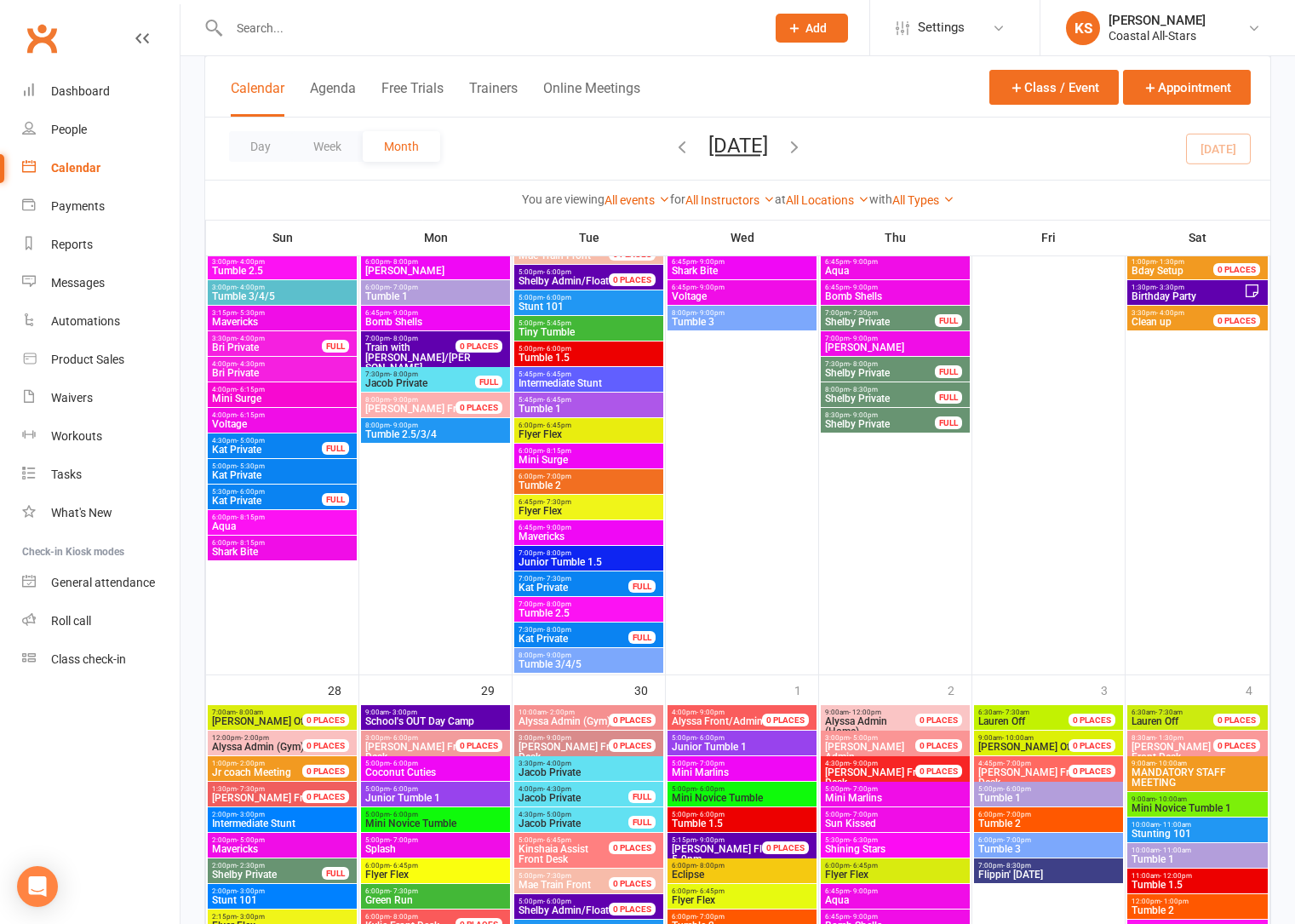
click at [444, 712] on span "9:00am - 3:00pm" at bounding box center [436, 712] width 142 height 8
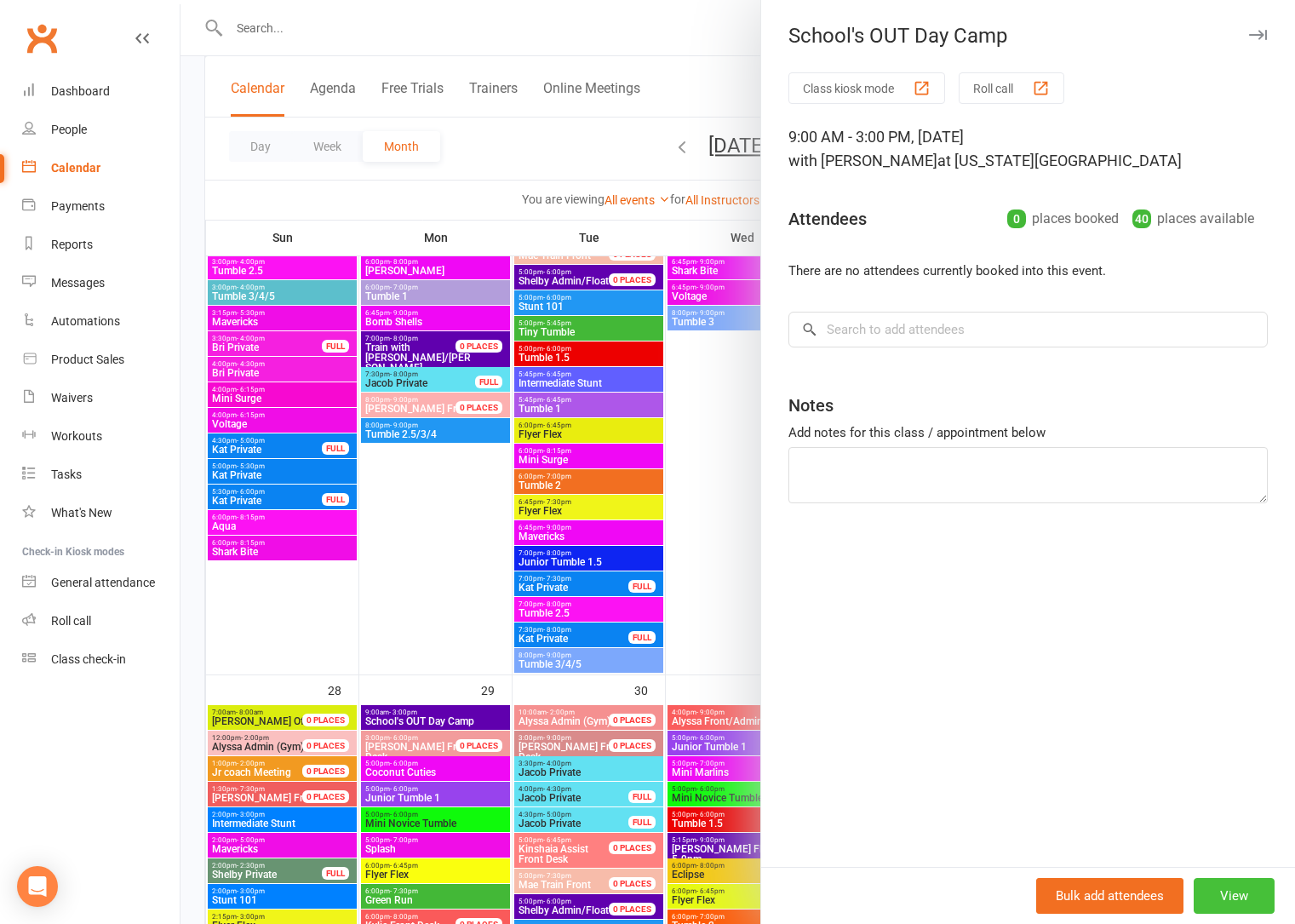
click at [1211, 893] on button "View" at bounding box center [1234, 896] width 81 height 36
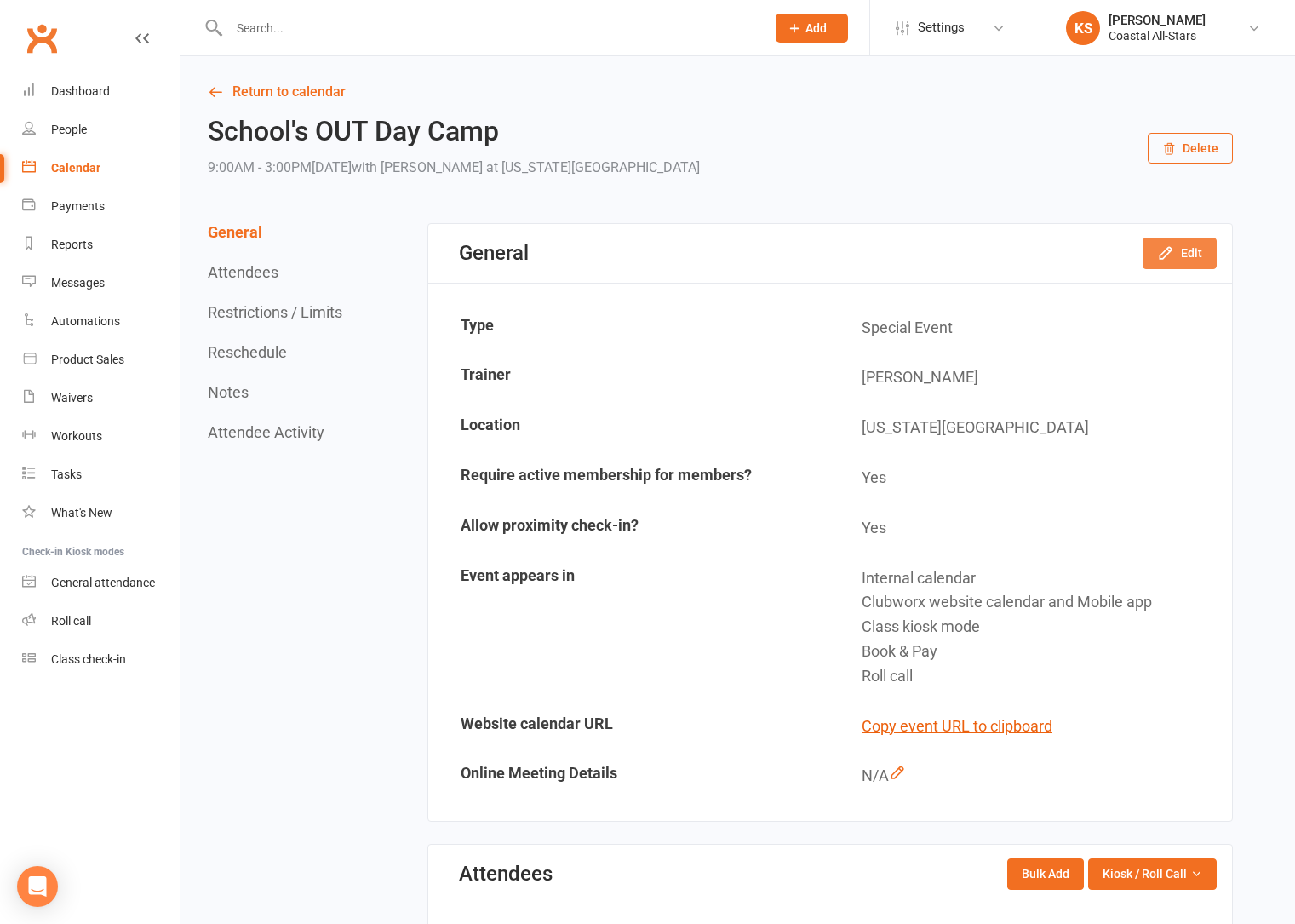
click at [1180, 262] on button "Edit" at bounding box center [1179, 252] width 74 height 30
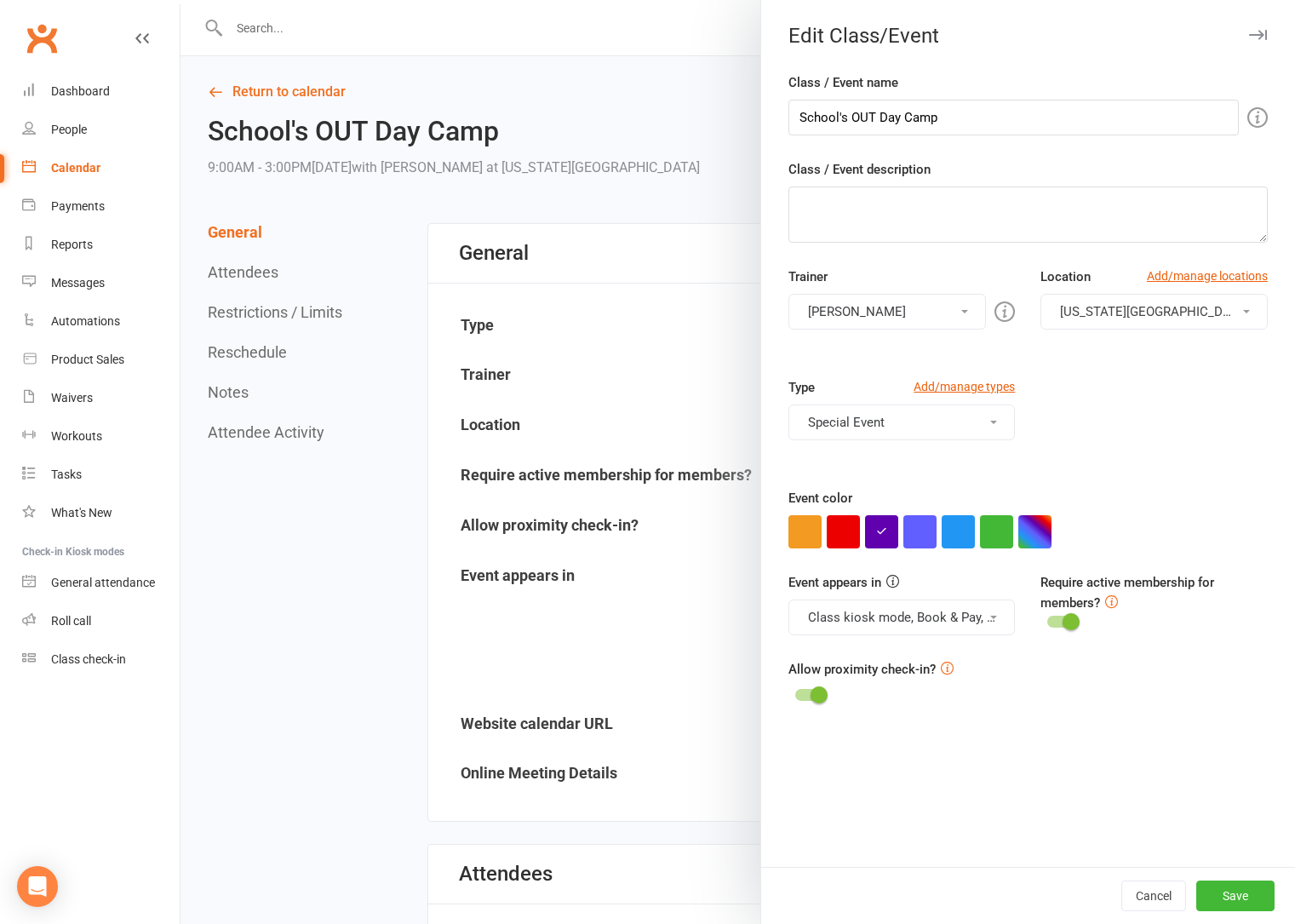
click at [905, 626] on button "Class kiosk mode, Book & Pay, Roll call, Clubworx website calendar and Mobile a…" at bounding box center [902, 617] width 228 height 36
click at [1100, 462] on div "Type Add/manage types Special Event 1DAYS OFF Admin All Team Group Stunt Bases …" at bounding box center [1028, 432] width 505 height 111
click at [877, 299] on button "[PERSON_NAME]" at bounding box center [887, 312] width 198 height 36
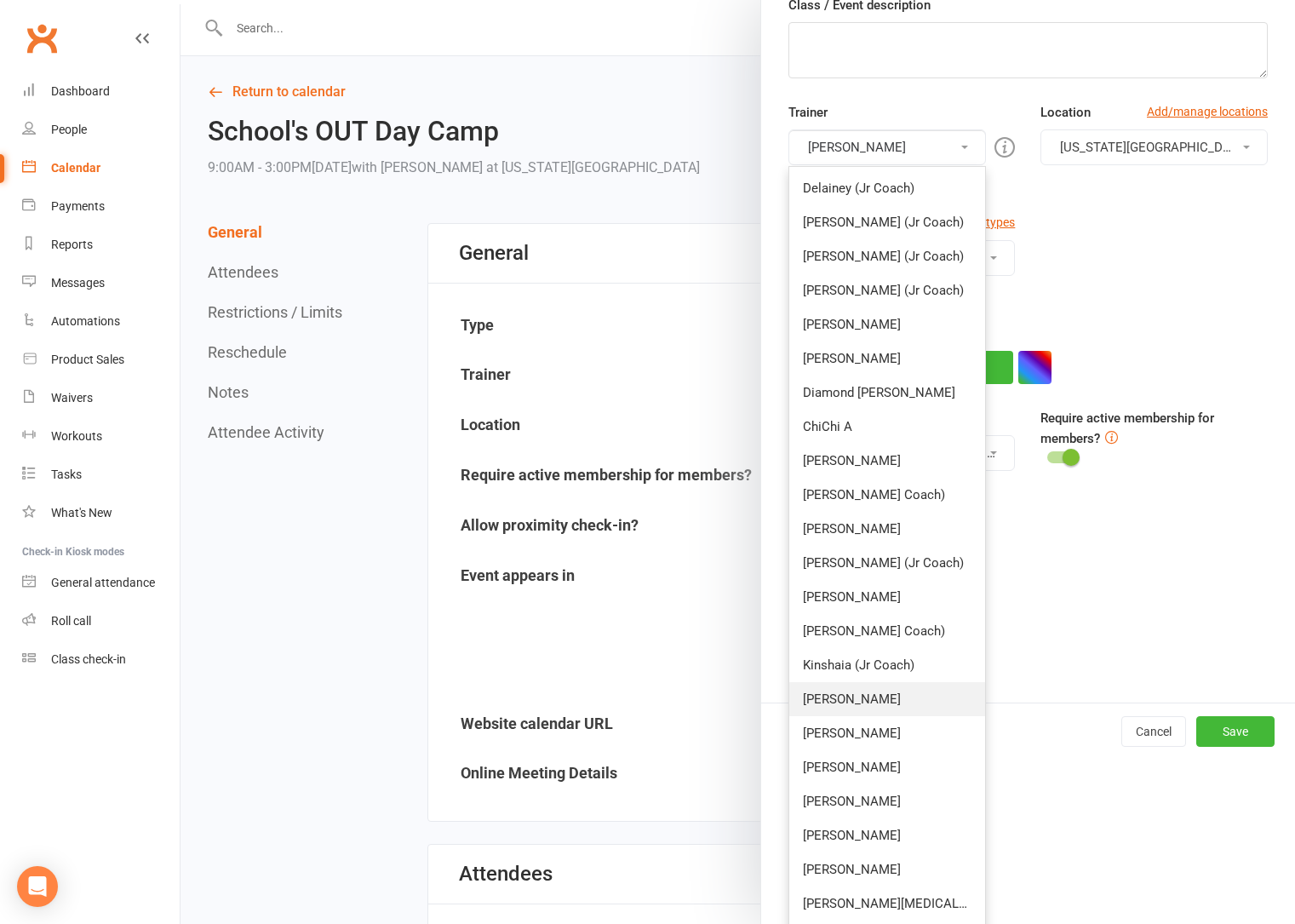
scroll to position [239, 0]
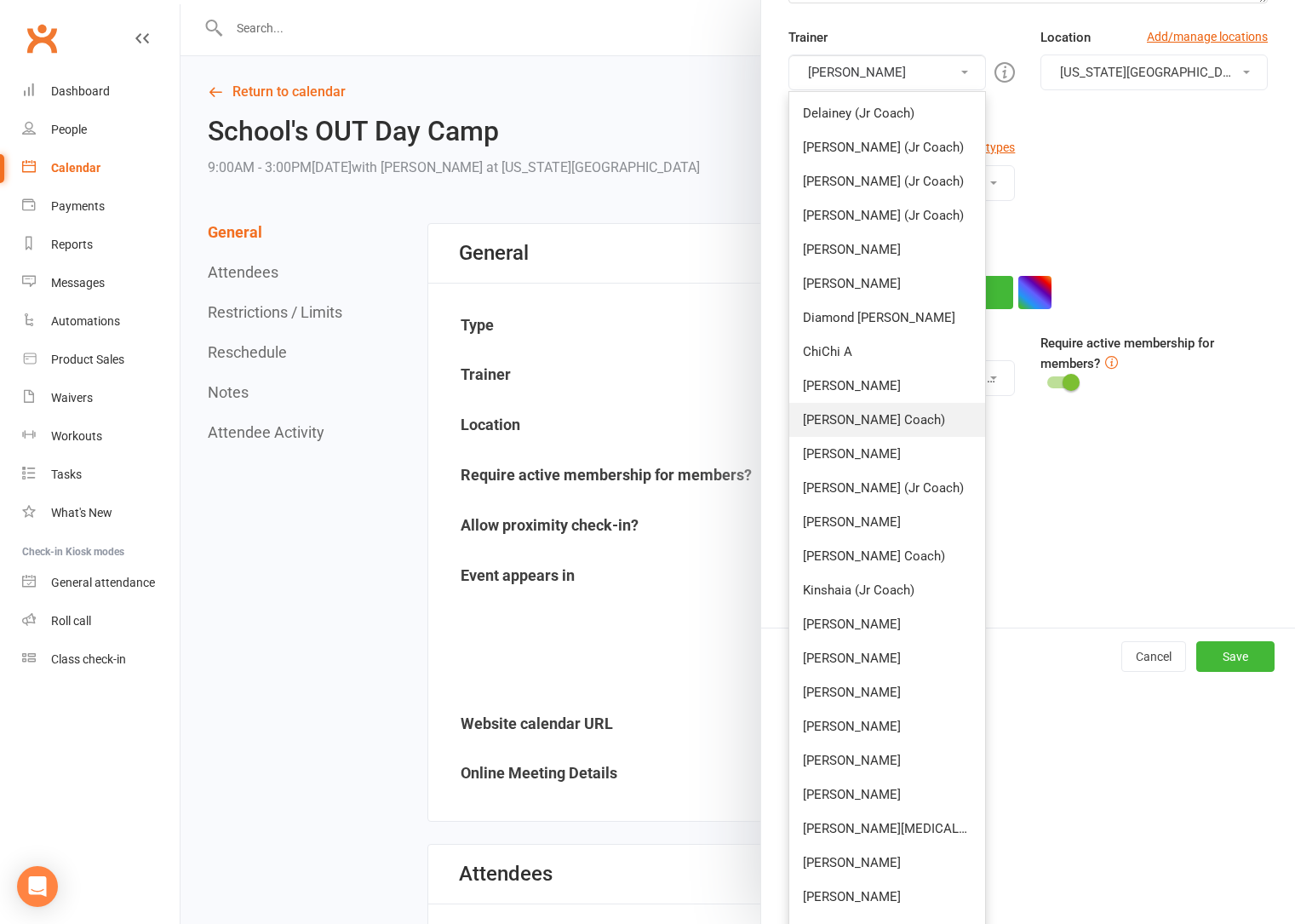
click at [858, 426] on link "[PERSON_NAME] Coach)" at bounding box center [887, 419] width 196 height 34
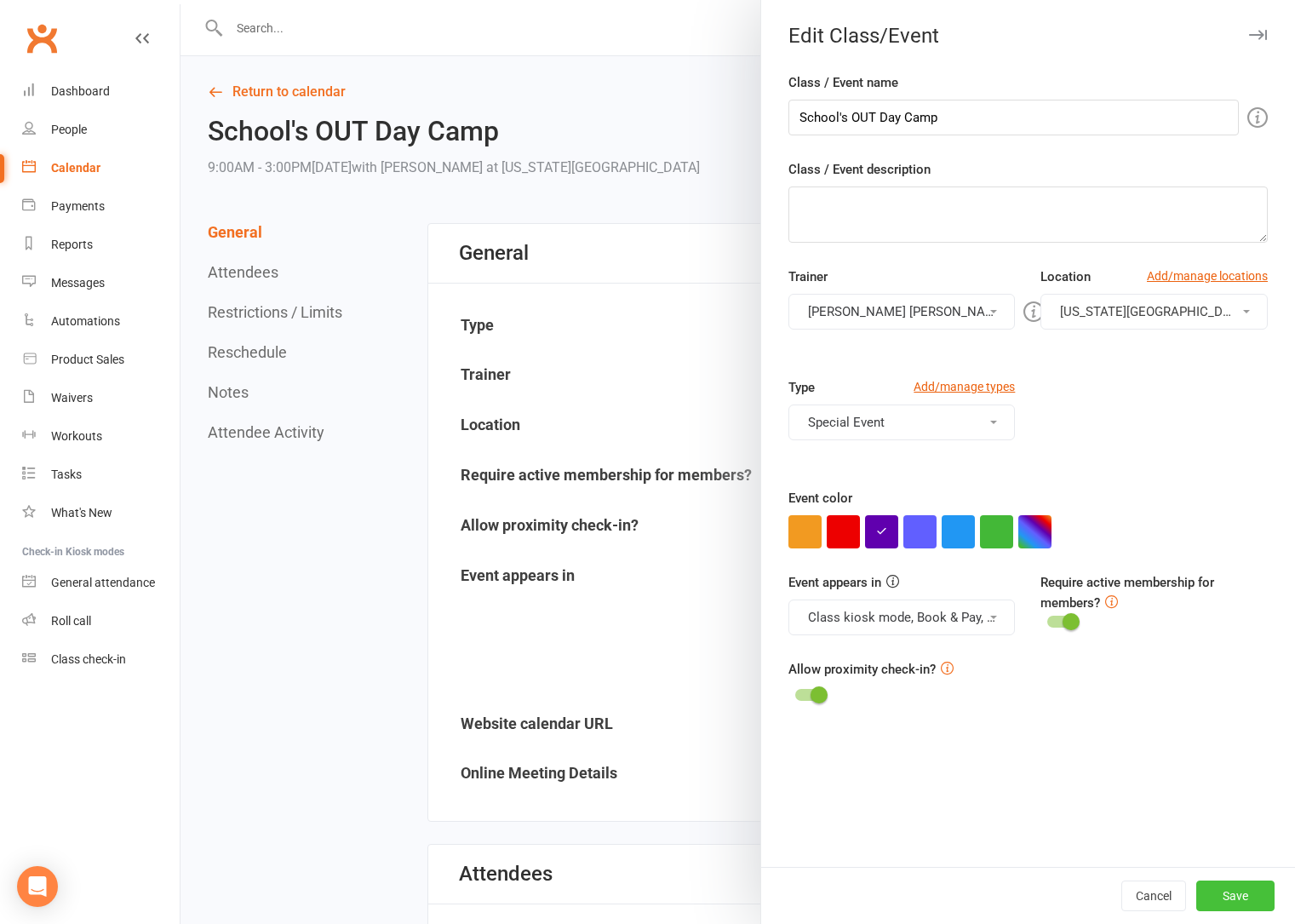
click at [1231, 901] on button "Save" at bounding box center [1235, 896] width 78 height 30
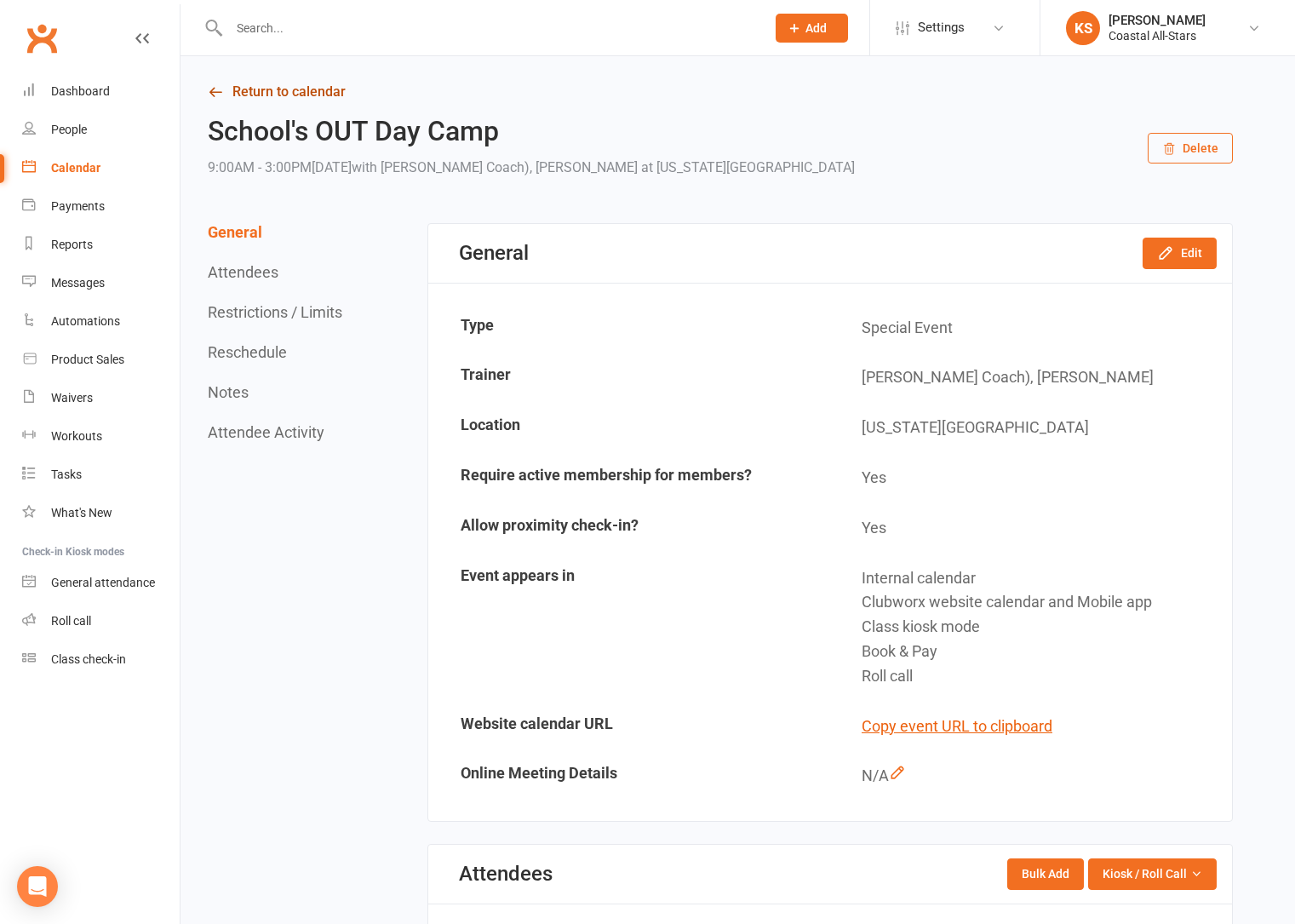
click at [287, 89] on link "Return to calendar" at bounding box center [721, 92] width 1026 height 24
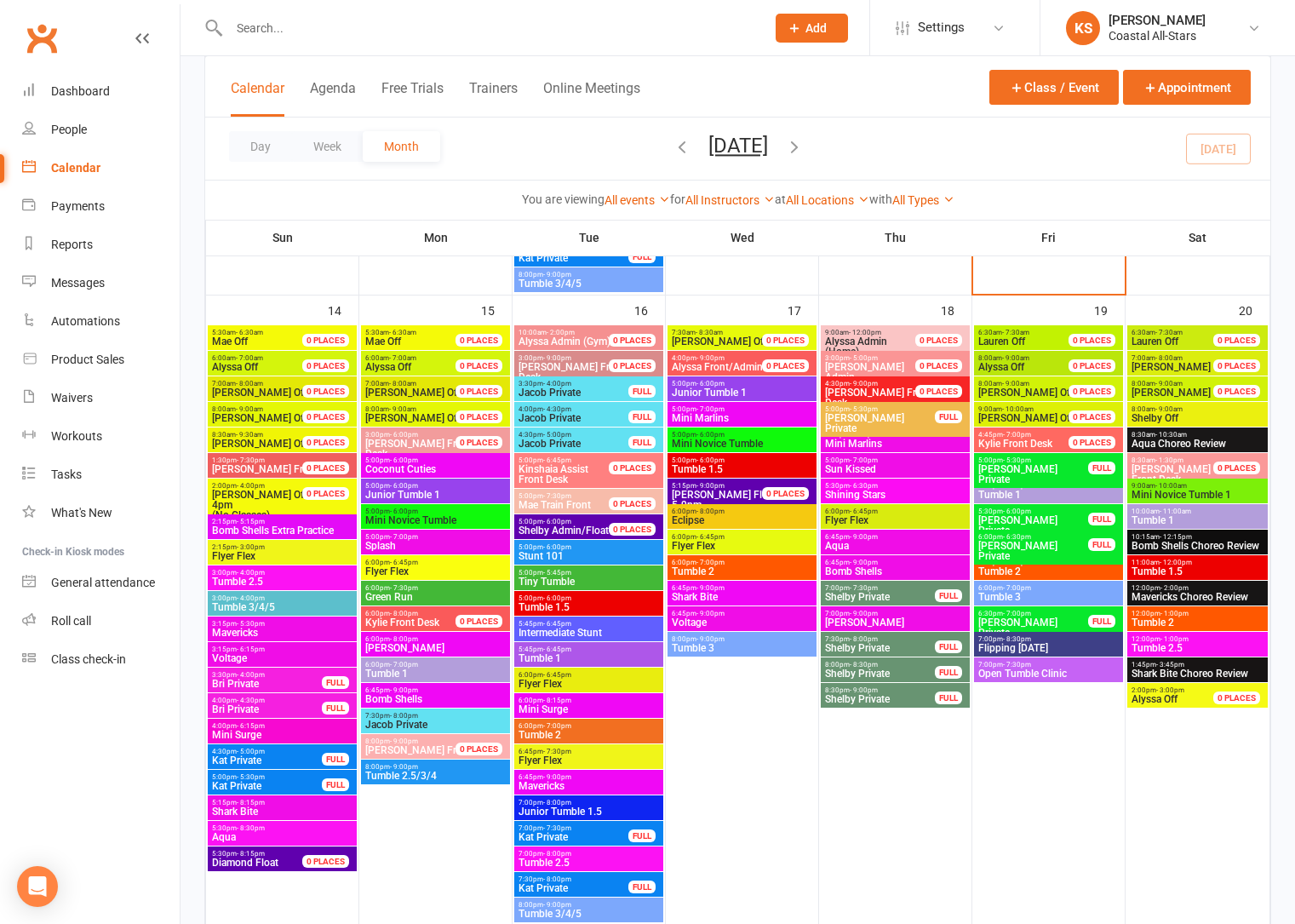
scroll to position [1317, 0]
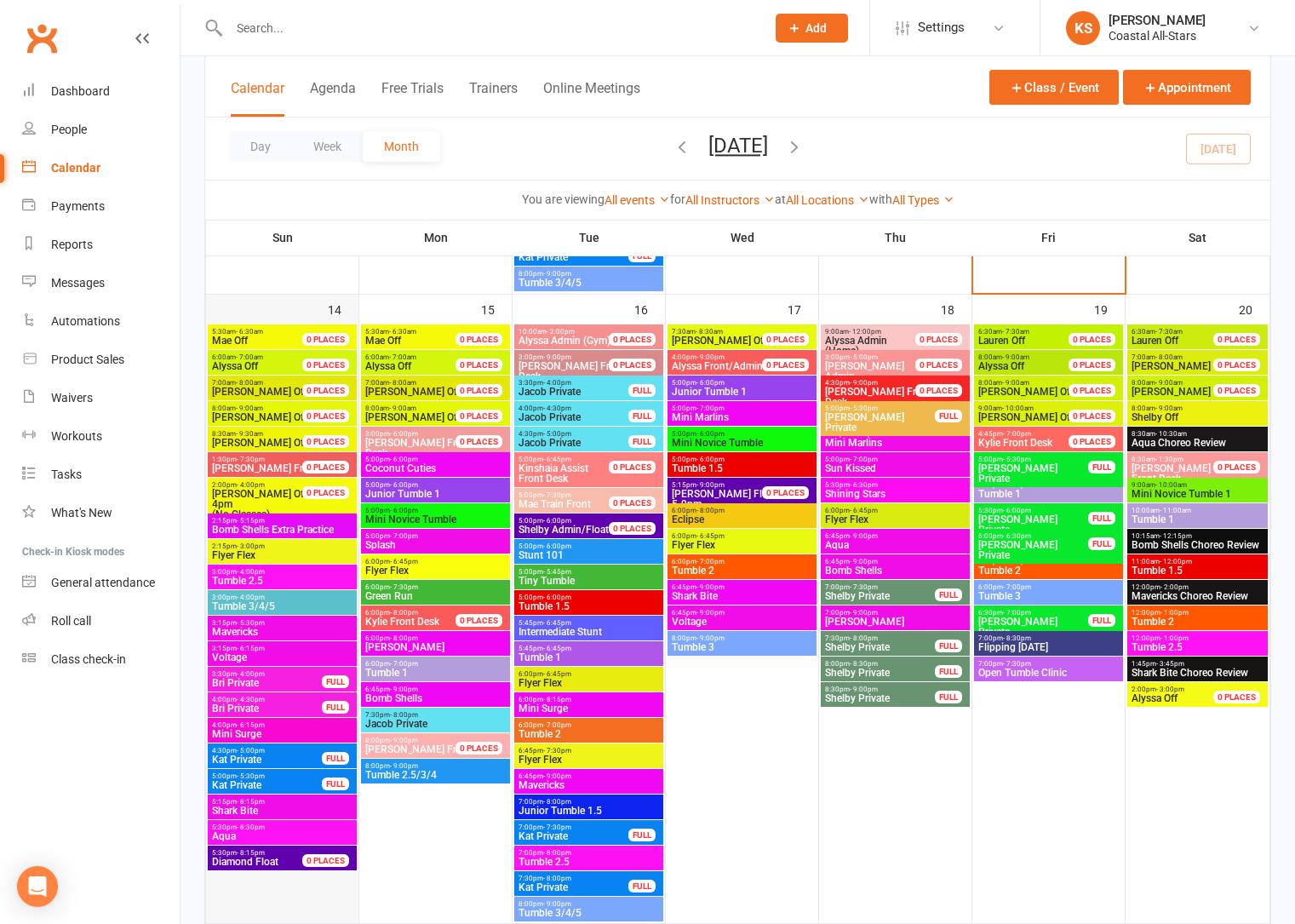
click at [254, 313] on div "14" at bounding box center [283, 609] width 153 height 628
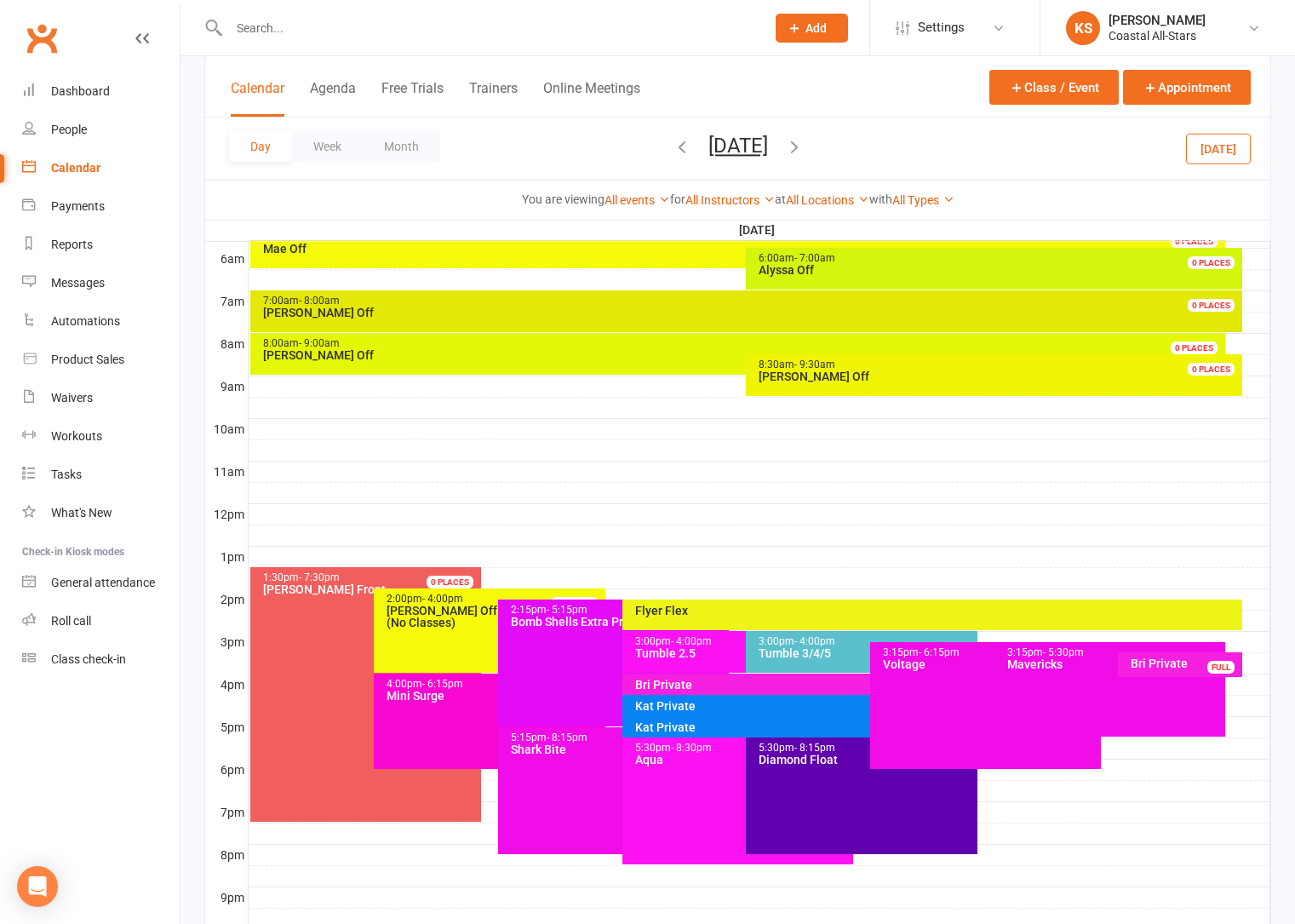
scroll to position [391, 0]
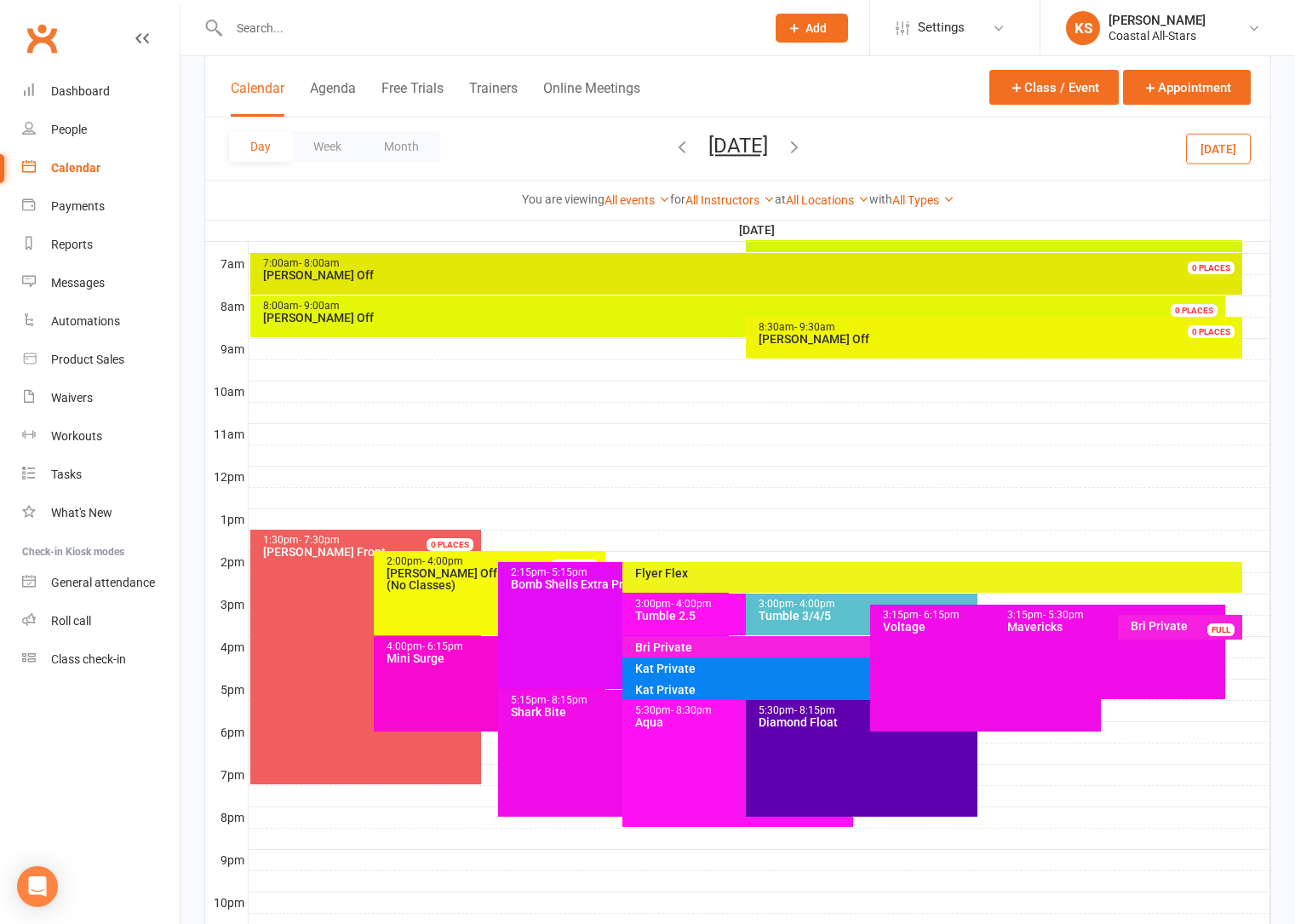
click at [678, 649] on div "Bri Private" at bounding box center [867, 646] width 464 height 12
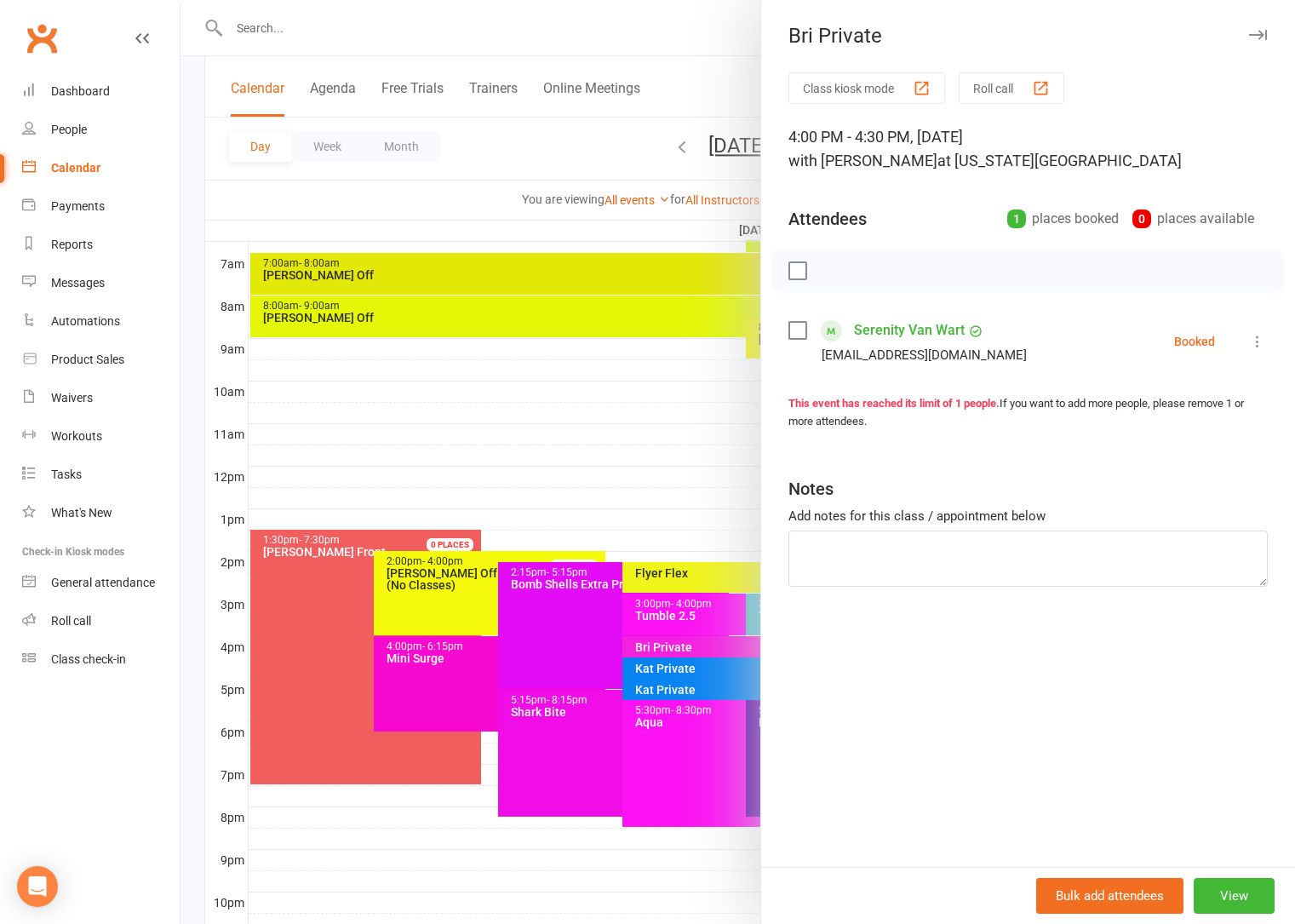
click at [647, 465] on div at bounding box center [738, 462] width 1115 height 924
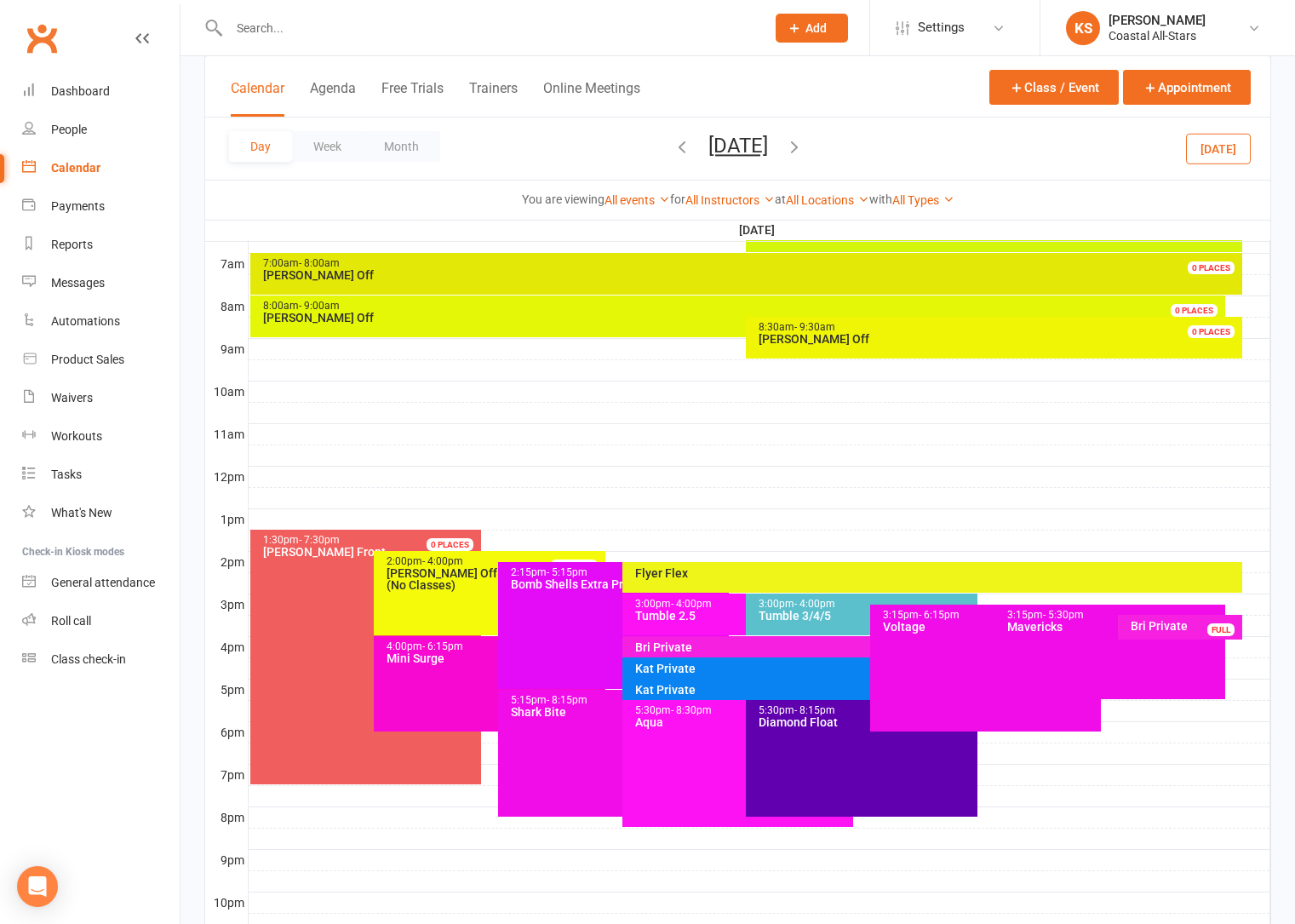
click at [522, 516] on div at bounding box center [760, 519] width 1022 height 20
click at [426, 461] on div at bounding box center [760, 455] width 1022 height 20
click at [659, 494] on div at bounding box center [760, 498] width 1022 height 20
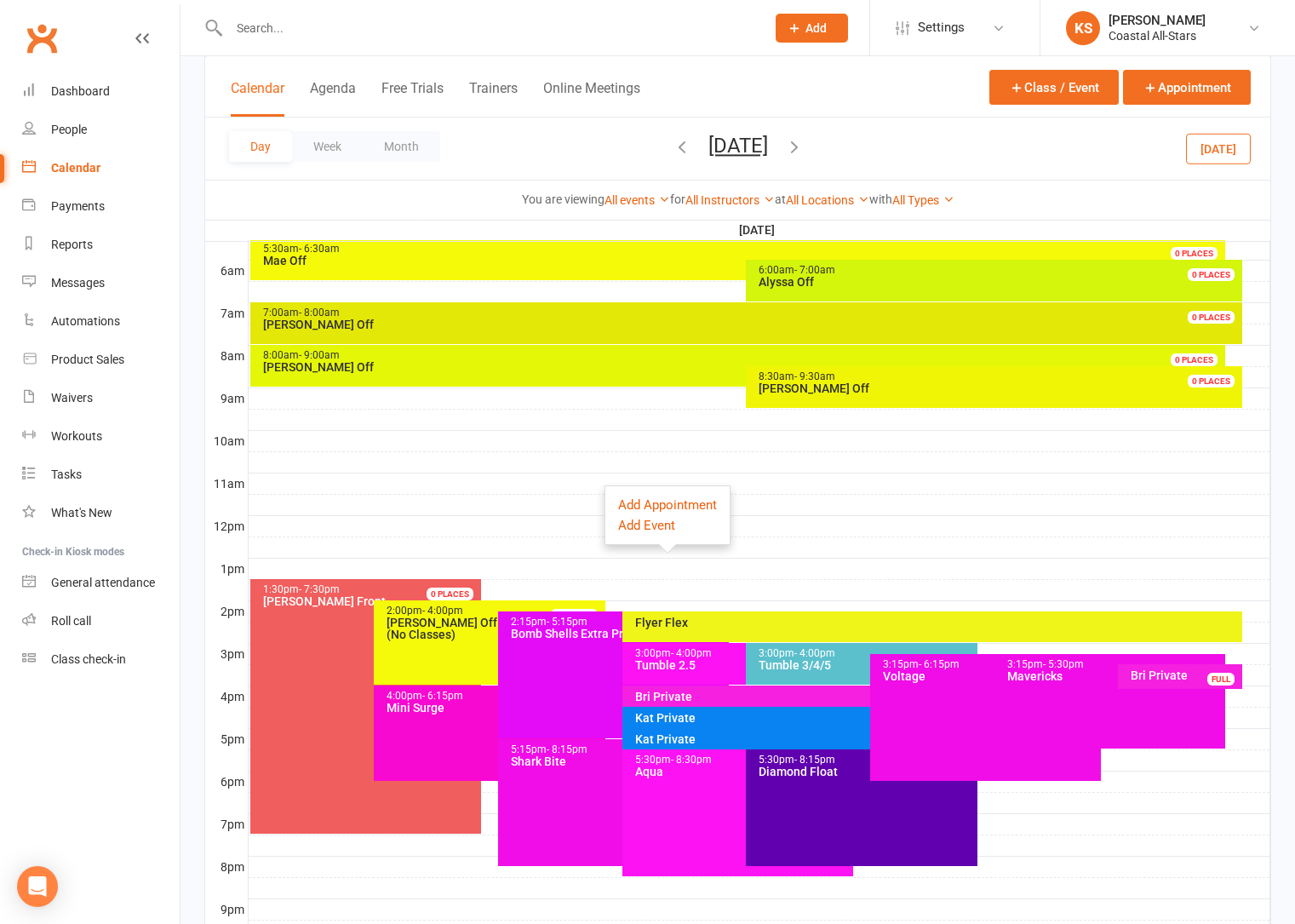
scroll to position [318, 0]
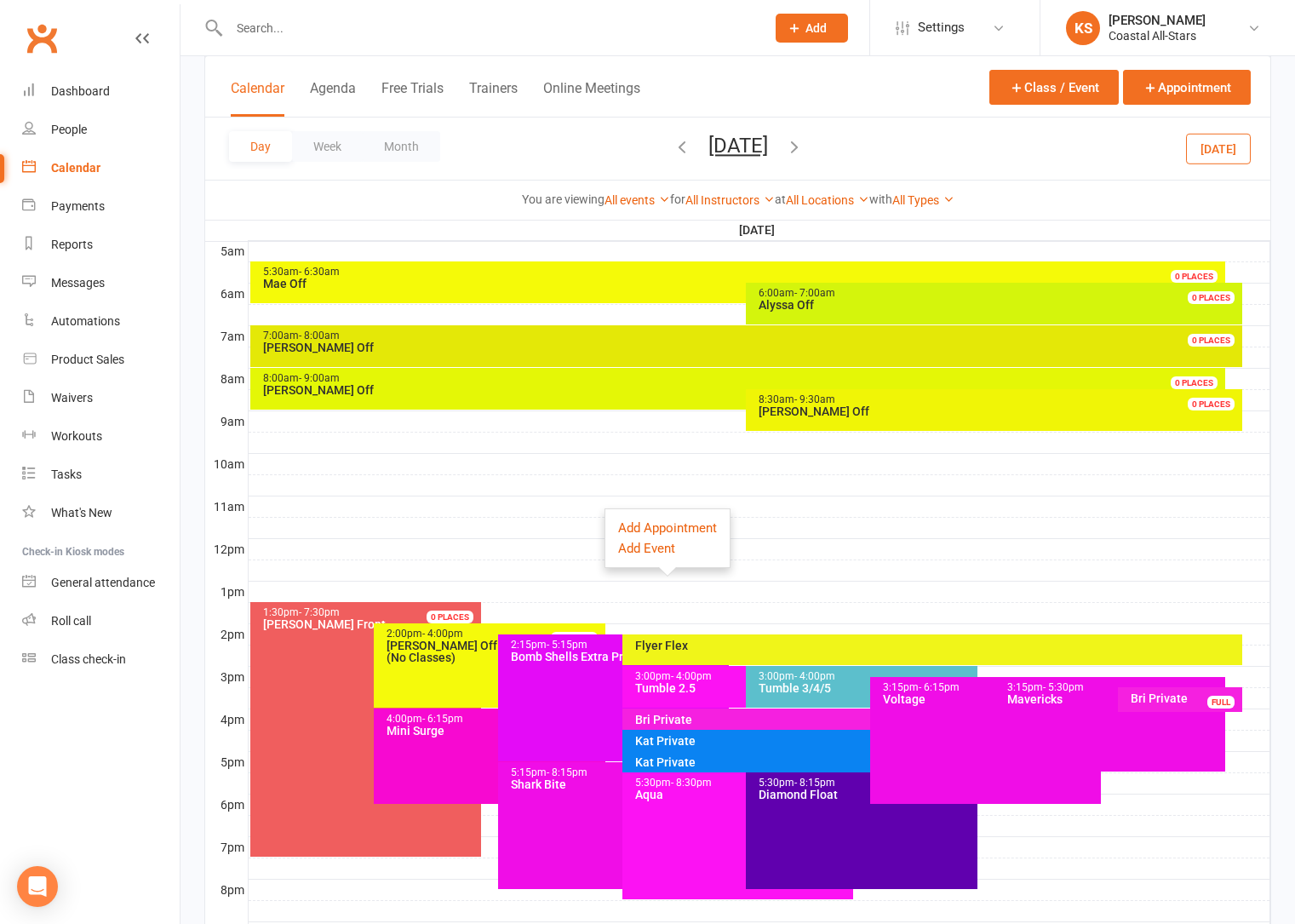
click at [484, 558] on div at bounding box center [760, 549] width 1022 height 20
click at [400, 557] on div at bounding box center [760, 549] width 1022 height 20
click at [584, 559] on div at bounding box center [760, 549] width 1022 height 20
click at [375, 590] on div at bounding box center [760, 591] width 1022 height 20
click at [744, 716] on div "Bri Private" at bounding box center [867, 719] width 464 height 12
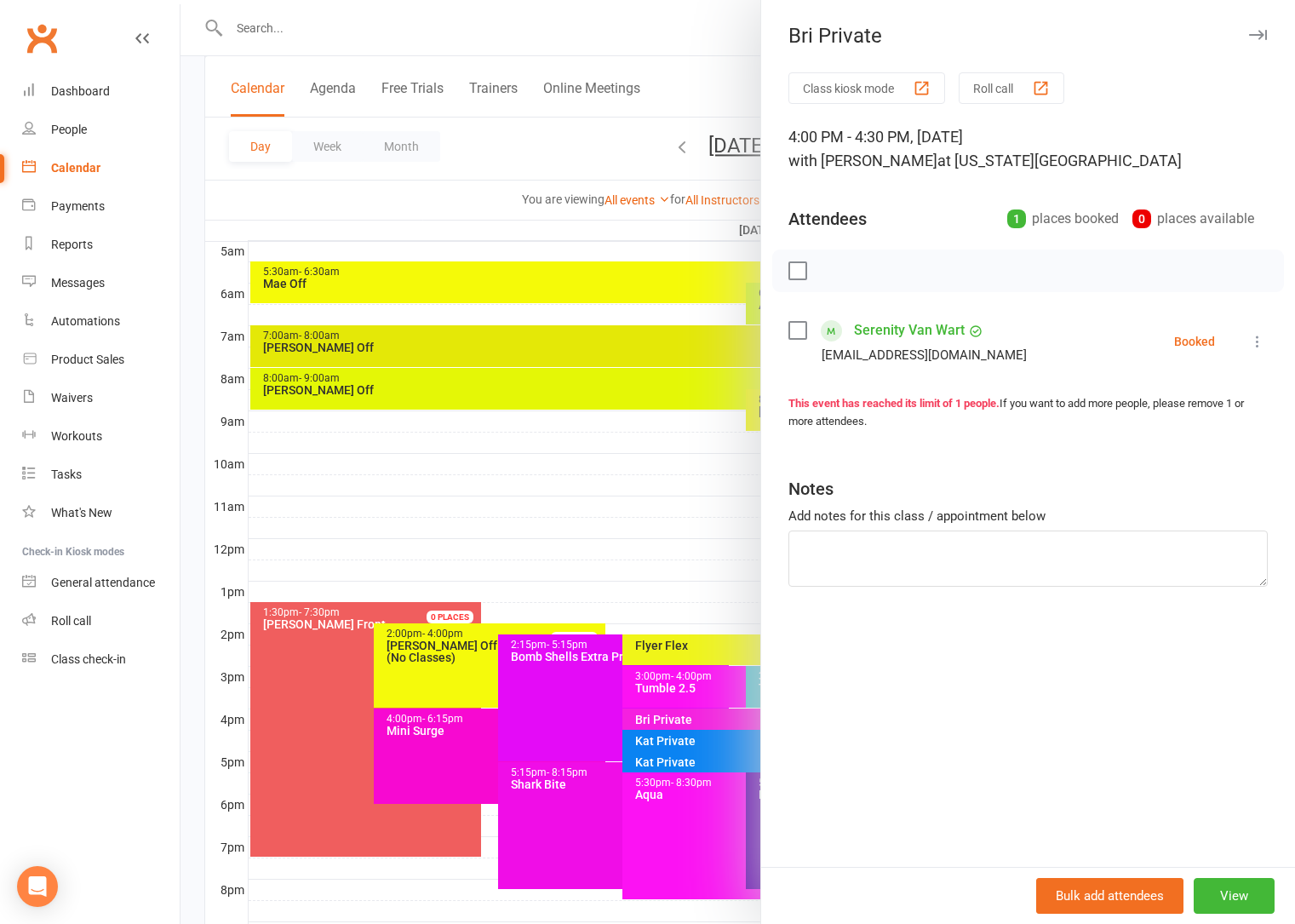
click at [684, 516] on div at bounding box center [738, 462] width 1115 height 924
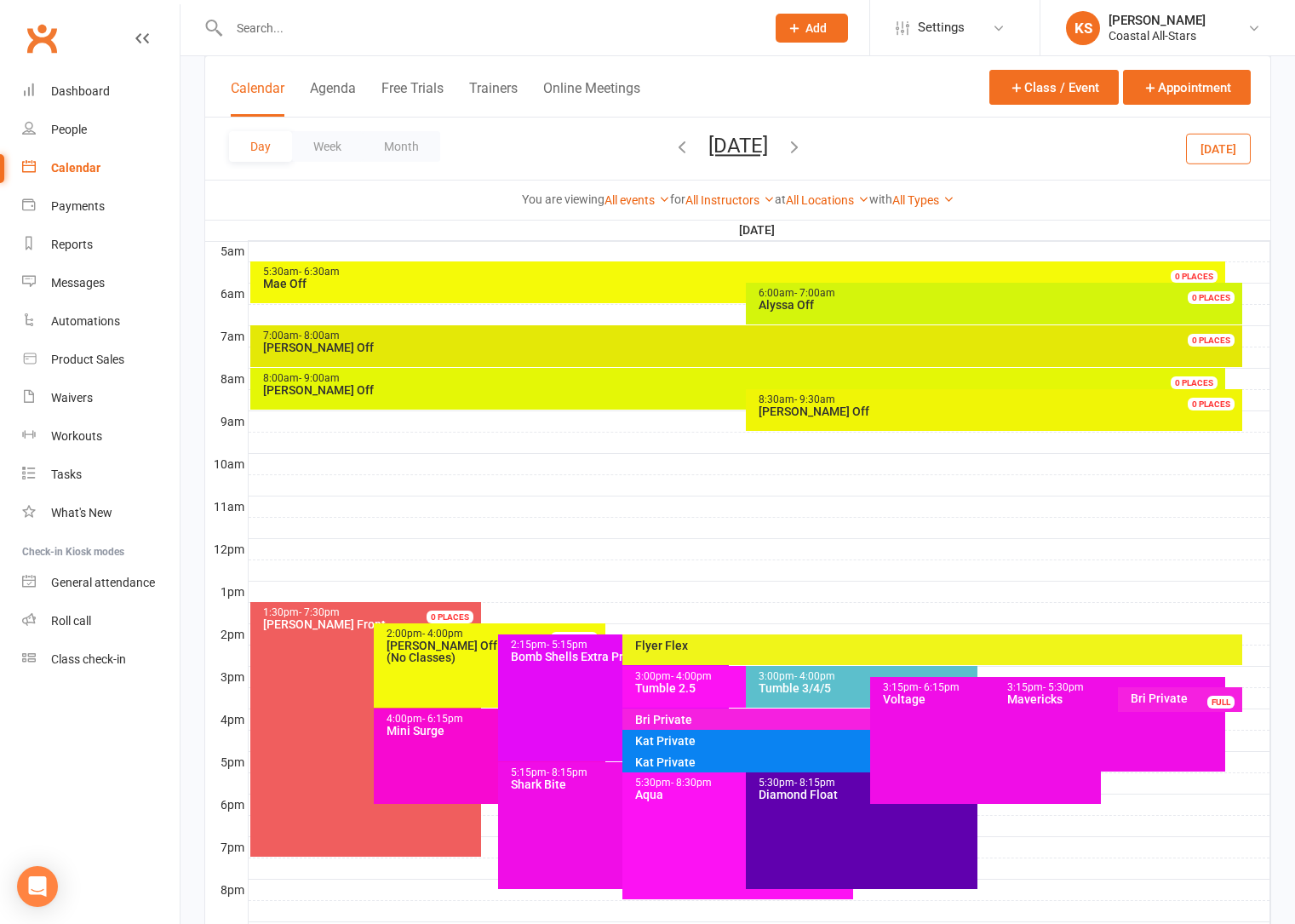
click at [1171, 699] on div "Bri Private" at bounding box center [1184, 697] width 109 height 12
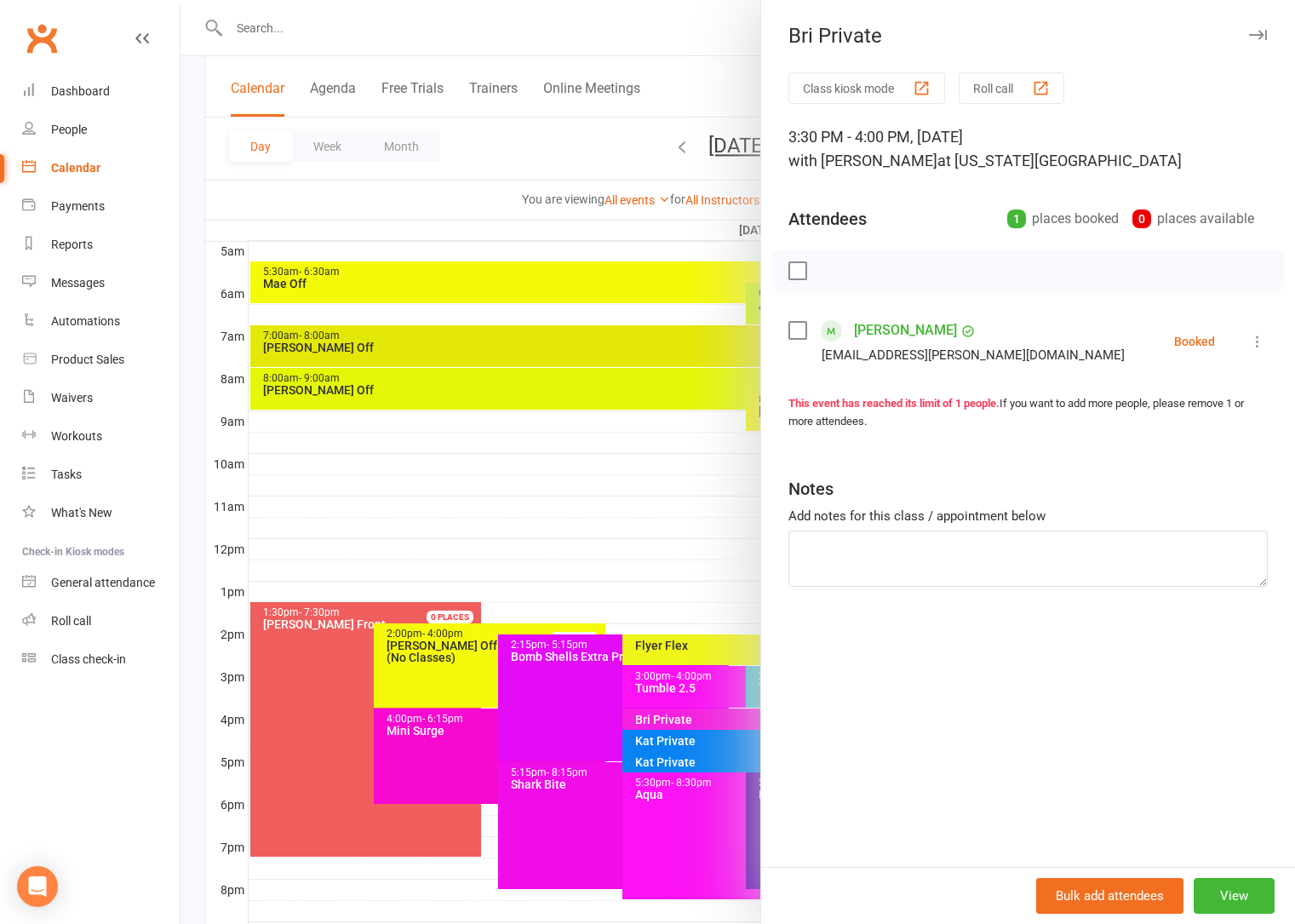
click at [711, 575] on div at bounding box center [738, 462] width 1115 height 924
